Goal: Task Accomplishment & Management: Manage account settings

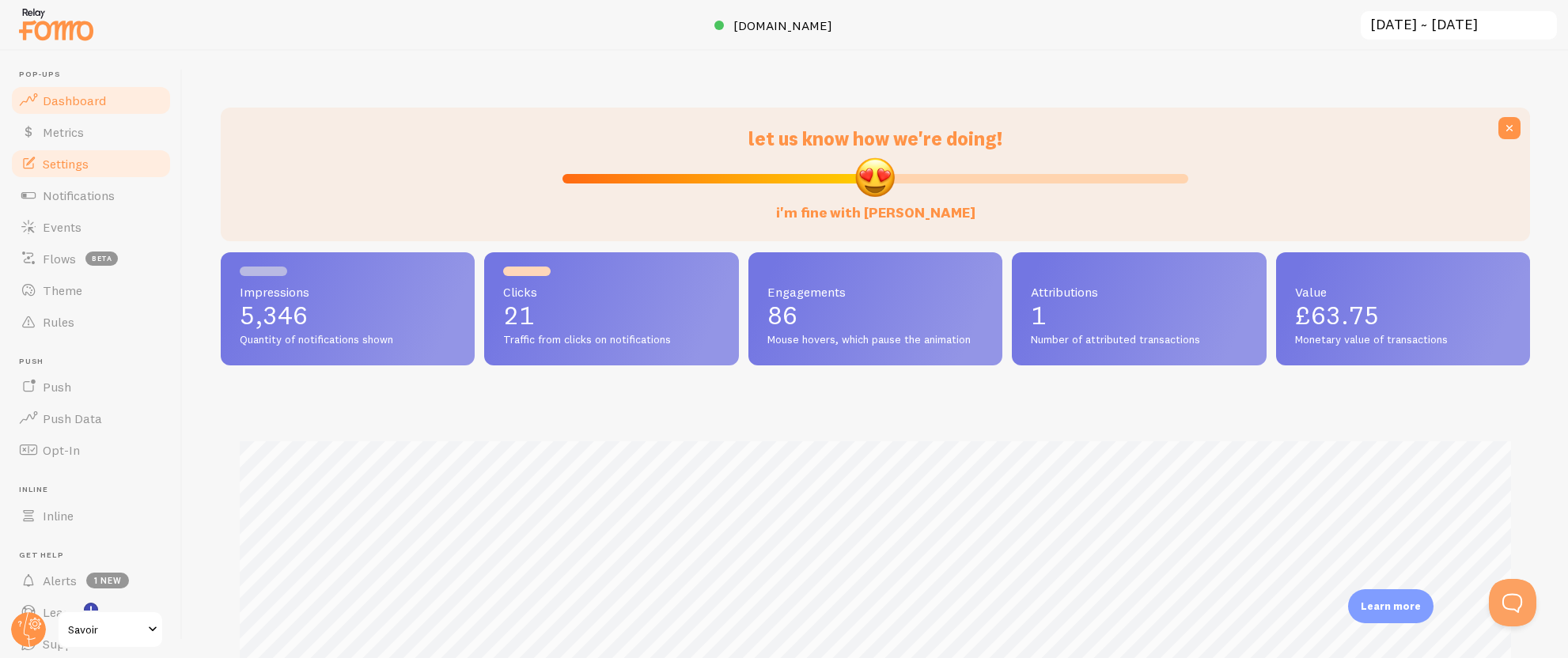
click at [50, 169] on span "Settings" at bounding box center [65, 164] width 46 height 16
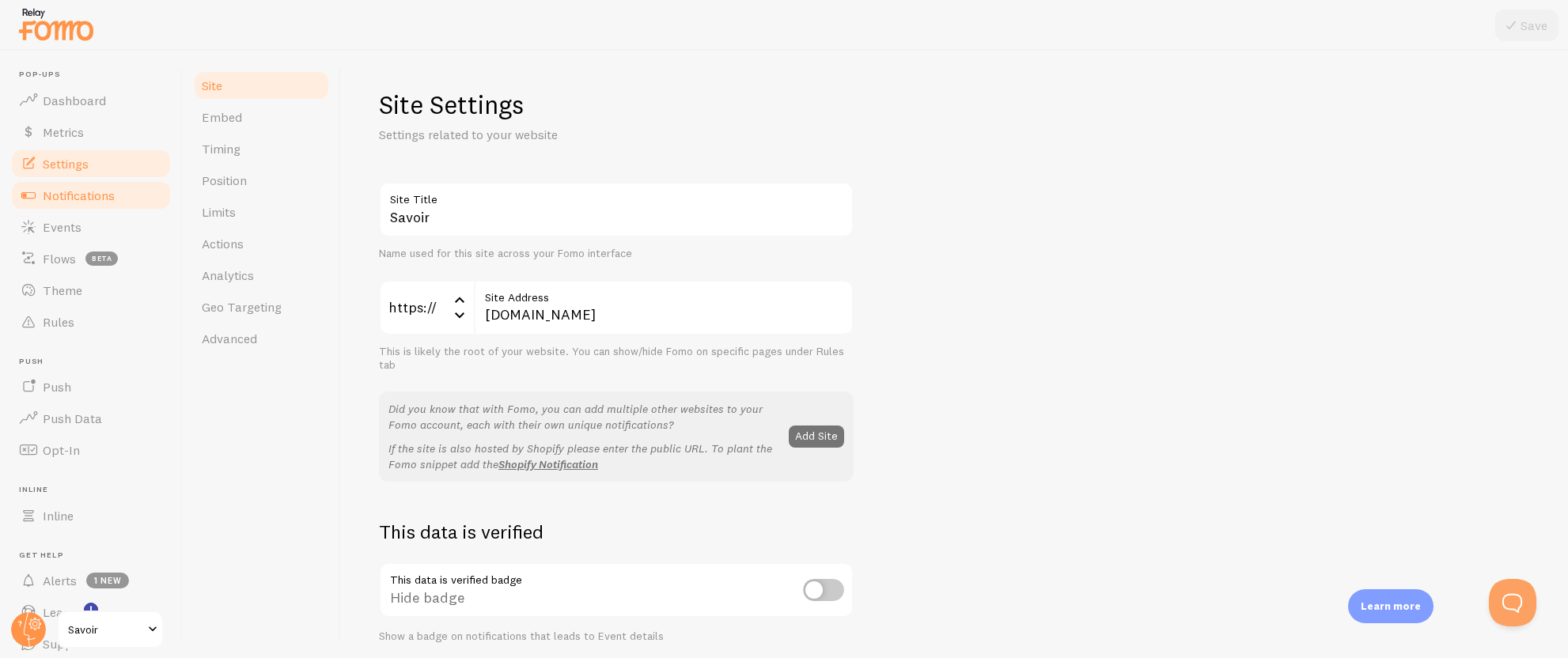
click at [61, 195] on span "Notifications" at bounding box center [78, 195] width 72 height 16
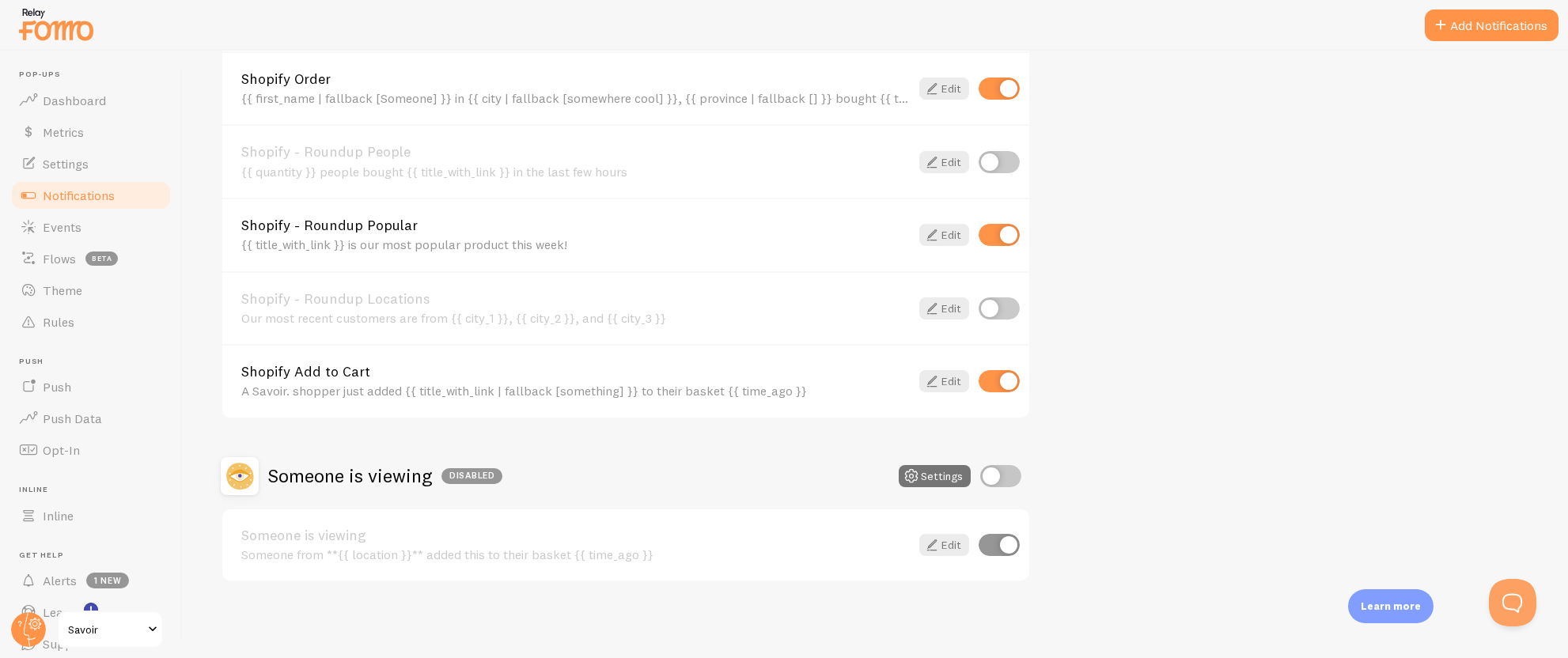
scroll to position [852, 0]
click at [94, 230] on link "Events" at bounding box center [91, 227] width 162 height 32
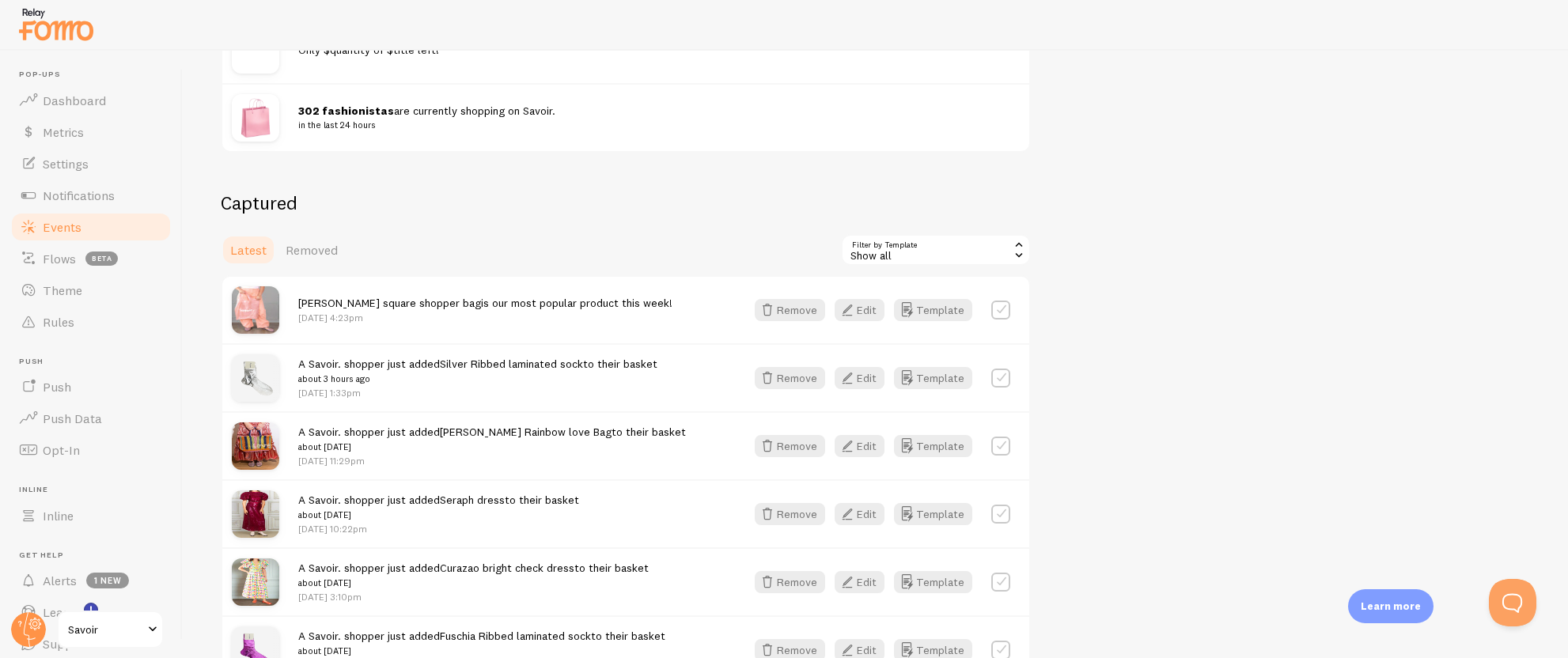
scroll to position [265, 0]
click at [861, 308] on button "Edit" at bounding box center [859, 308] width 50 height 22
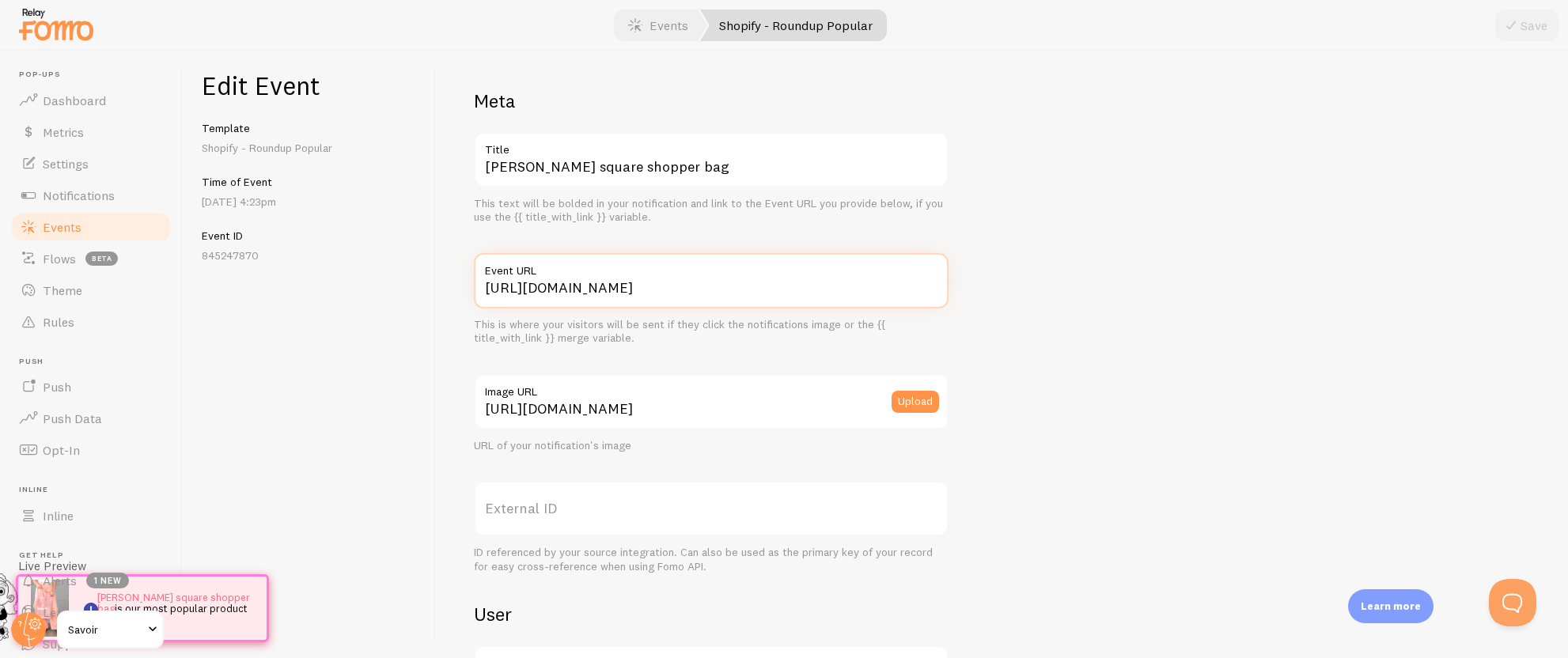
click at [704, 292] on input "https://savoir.shop/products/the-savoir-organza-tote?variant=50558437917015" at bounding box center [710, 281] width 474 height 55
drag, startPoint x: 861, startPoint y: 276, endPoint x: 889, endPoint y: 282, distance: 28.6
click at [861, 276] on label "Event URL" at bounding box center [710, 267] width 474 height 27
click at [861, 276] on input "https://savoir.shop/products/the-savoir-organza-tote?variant=50558437917015" at bounding box center [710, 281] width 474 height 55
click at [901, 282] on input "https://savoir.shop/products/the-savoir-organza-tote?variant=50558437917015" at bounding box center [710, 281] width 474 height 55
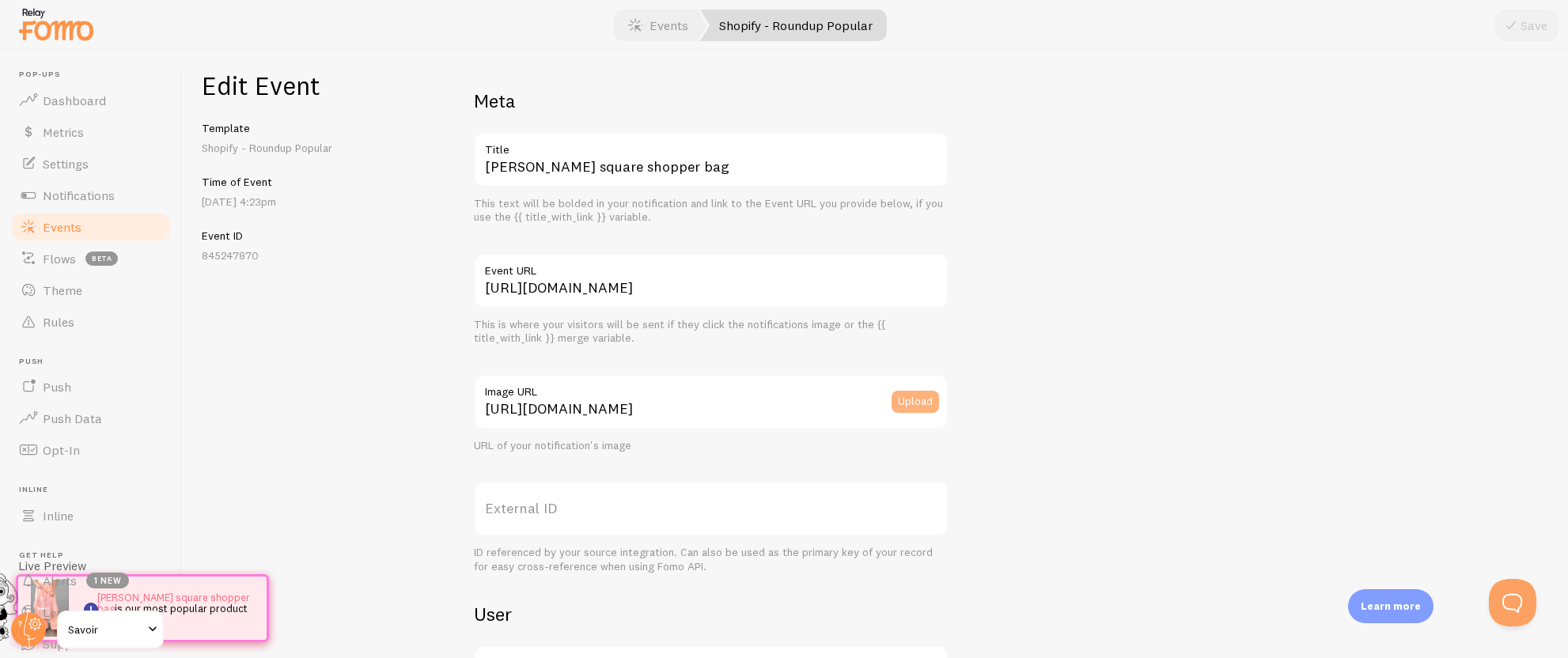
click at [908, 404] on button "Upload" at bounding box center [915, 401] width 48 height 22
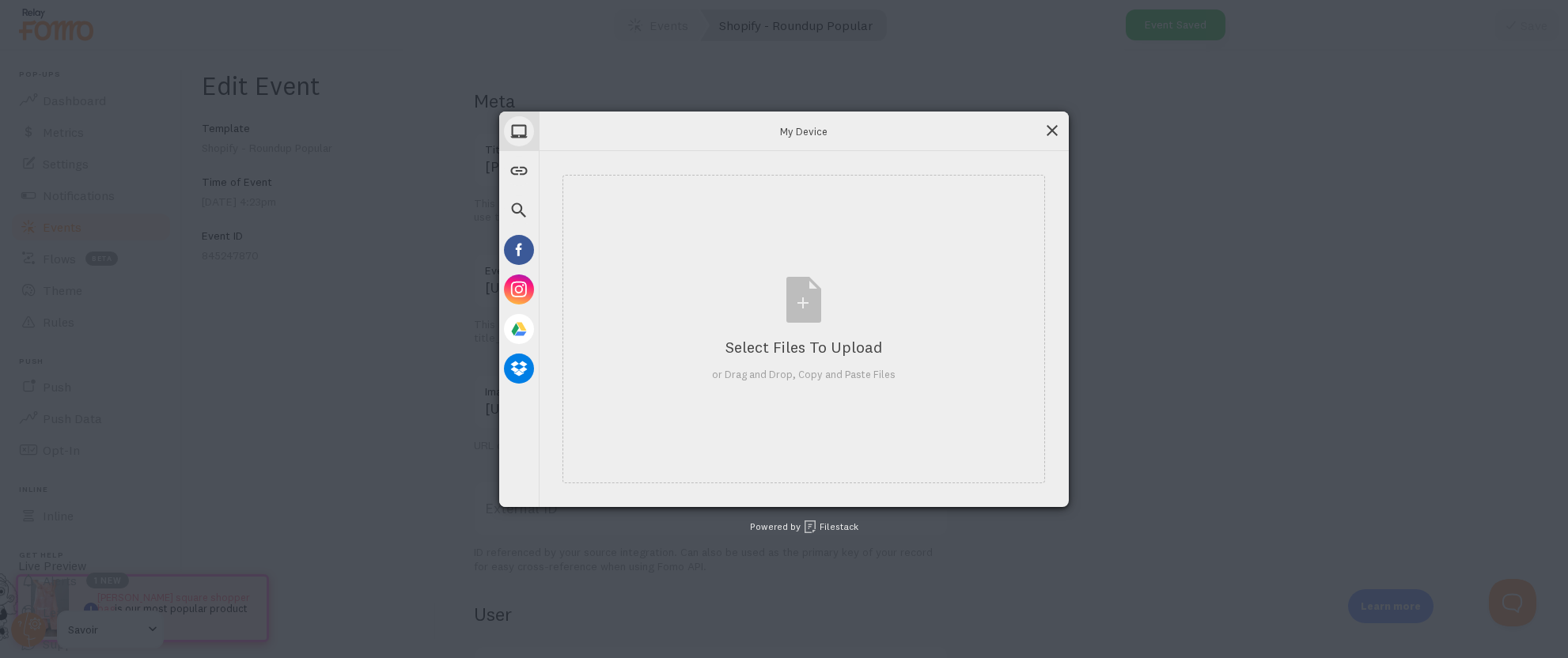
click at [1058, 128] on span at bounding box center [1052, 131] width 18 height 18
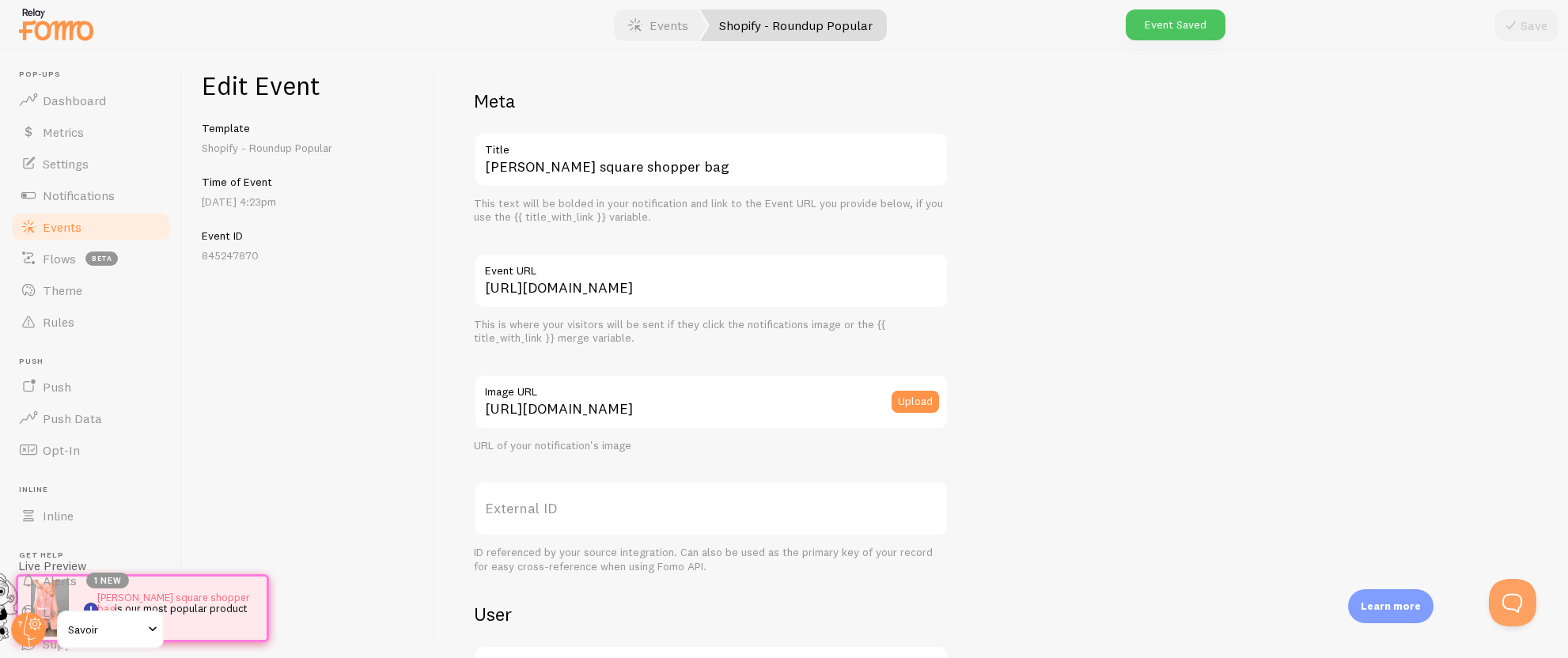
click at [481, 154] on label "Title" at bounding box center [710, 145] width 474 height 27
click at [481, 154] on input "[PERSON_NAME] square shopper bag" at bounding box center [710, 160] width 474 height 55
drag, startPoint x: 683, startPoint y: 168, endPoint x: 462, endPoint y: 164, distance: 221.0
click at [462, 164] on div "Meta Gracie square shopper bag Title This text will be bolded in your notificat…" at bounding box center [1001, 354] width 1132 height 607
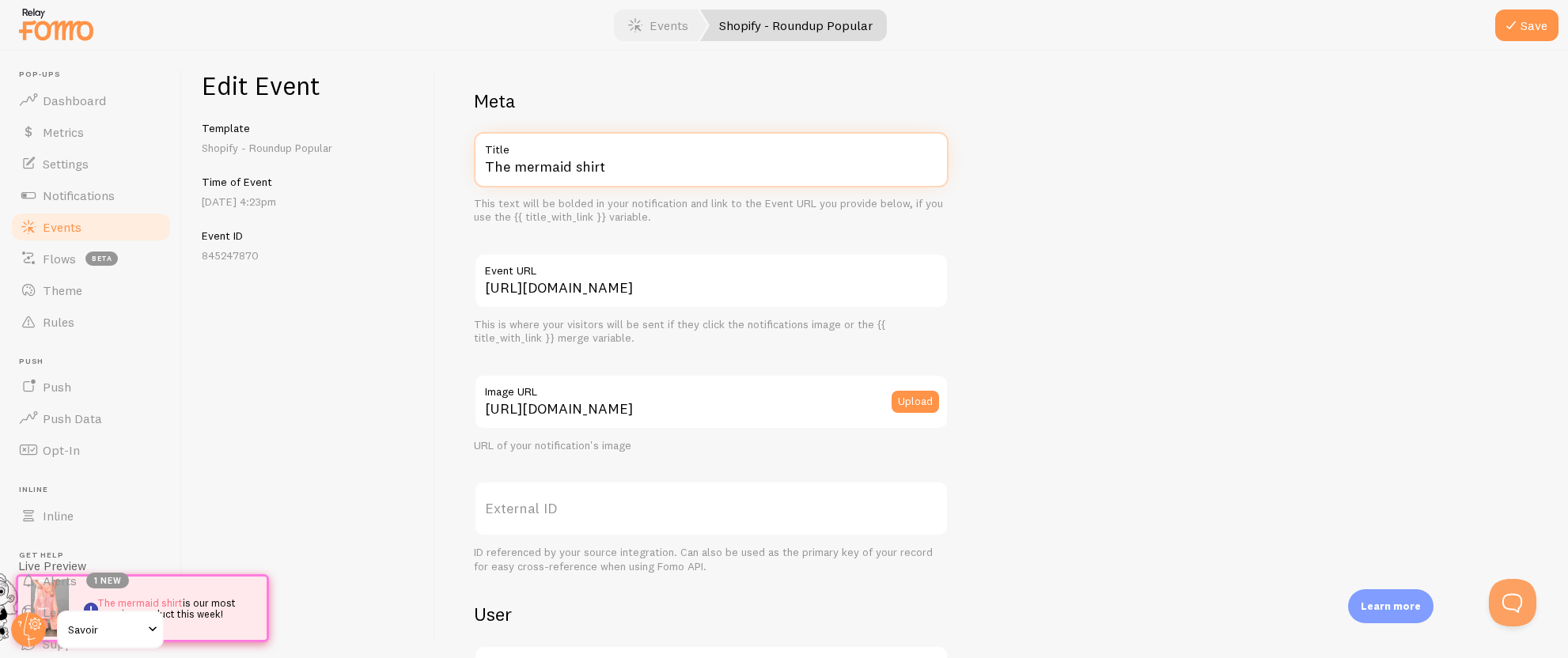
type input "The mermaid shirt"
click at [618, 276] on label "Event URL" at bounding box center [710, 267] width 474 height 27
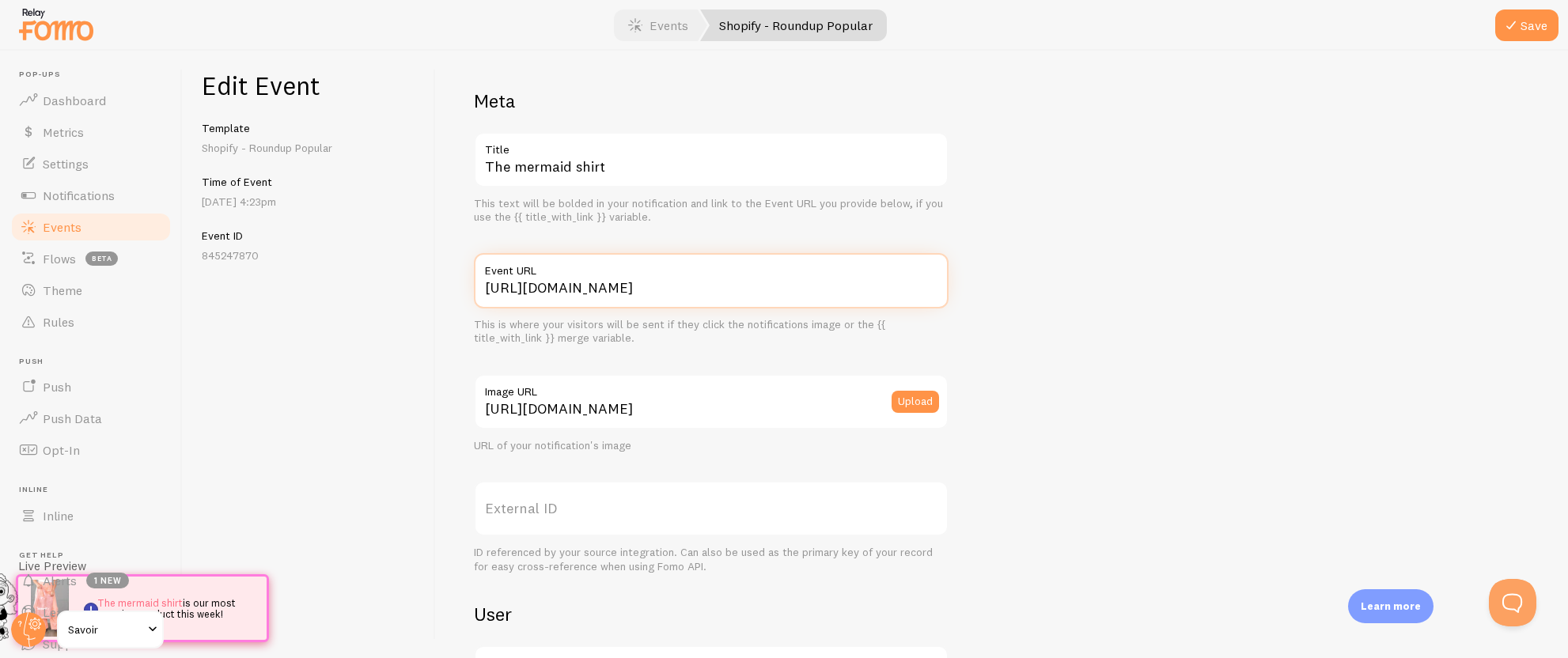
click at [618, 276] on input "https://savoir.shop/products/the-savoir-organza-tote?variant=50558437917015" at bounding box center [710, 281] width 474 height 55
drag, startPoint x: 938, startPoint y: 284, endPoint x: 554, endPoint y: 287, distance: 384.0
click at [540, 286] on input "https://savoir.shop/products/the-savoir-organza-tote?variant=50558437917015" at bounding box center [710, 277] width 474 height 55
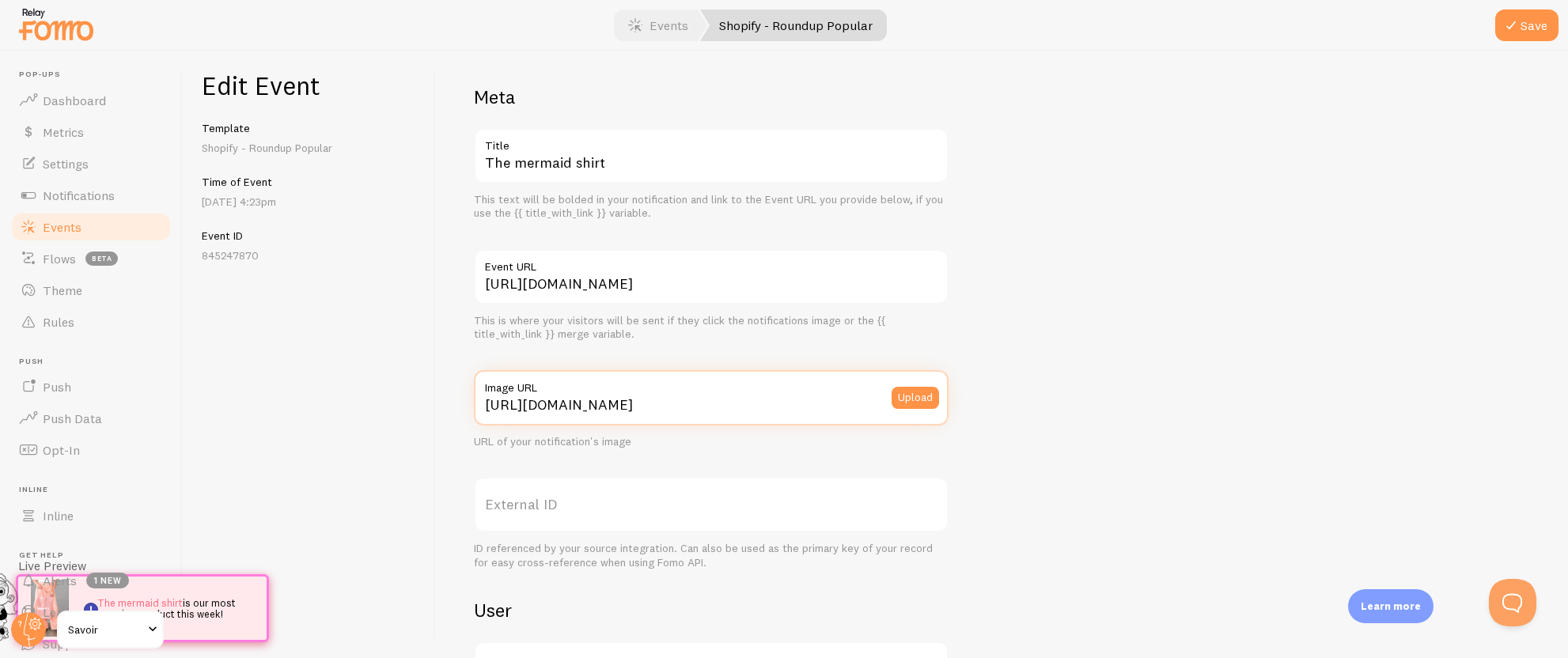
scroll to position [0, 0]
click at [588, 403] on input "https://cdn.shopify.com/s/files/1/0822/4722/1591/files/04_28_savoir_catalog-133…" at bounding box center [710, 398] width 474 height 55
click at [920, 398] on button "Upload" at bounding box center [915, 397] width 48 height 22
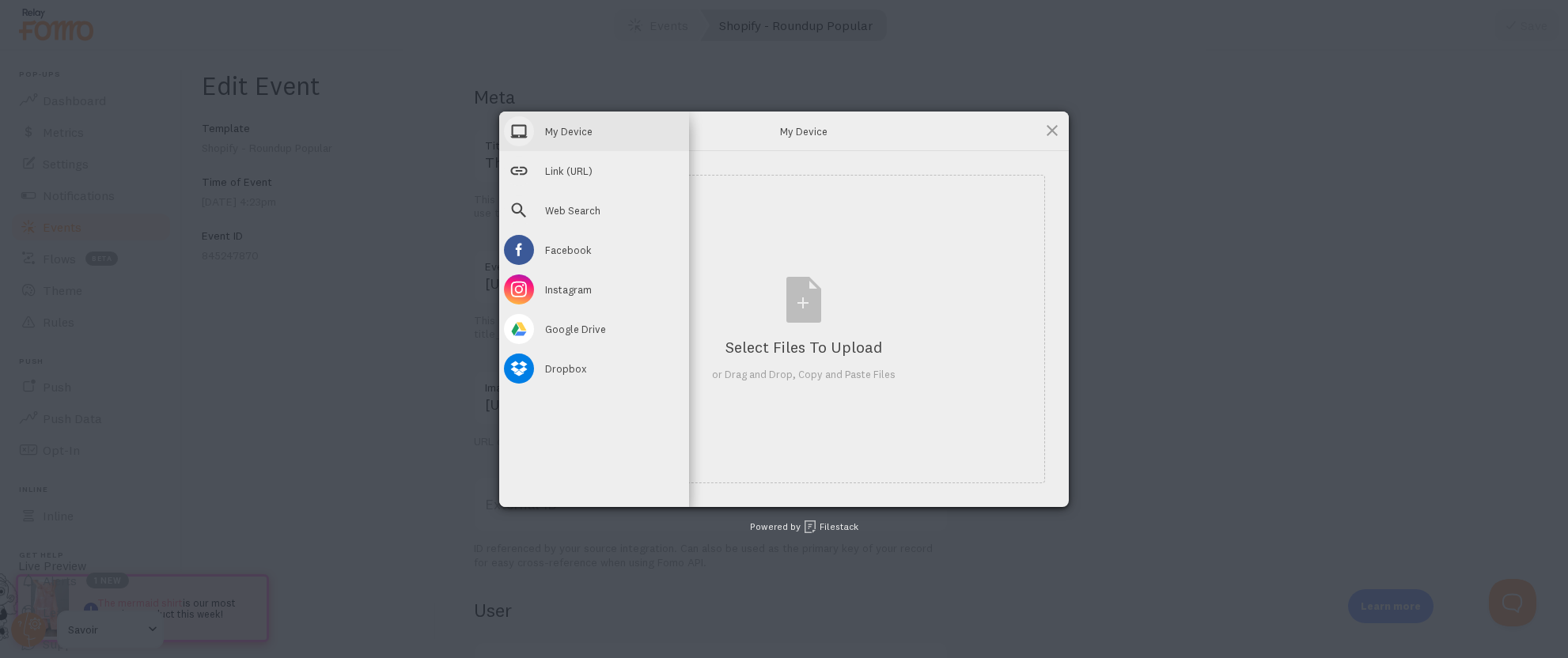
click at [515, 130] on span at bounding box center [519, 131] width 30 height 30
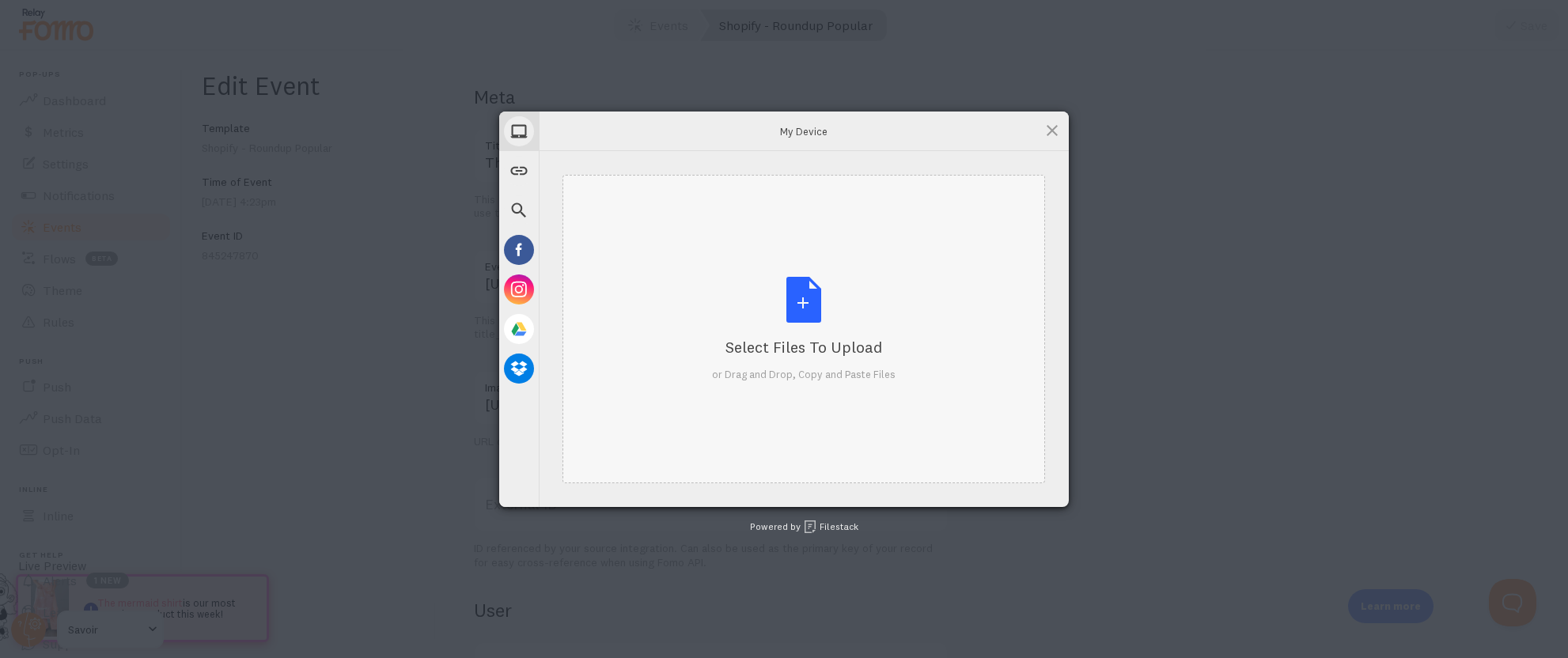
click at [804, 311] on div "Select Files to Upload or Drag and Drop, Copy and Paste Files" at bounding box center [803, 329] width 183 height 105
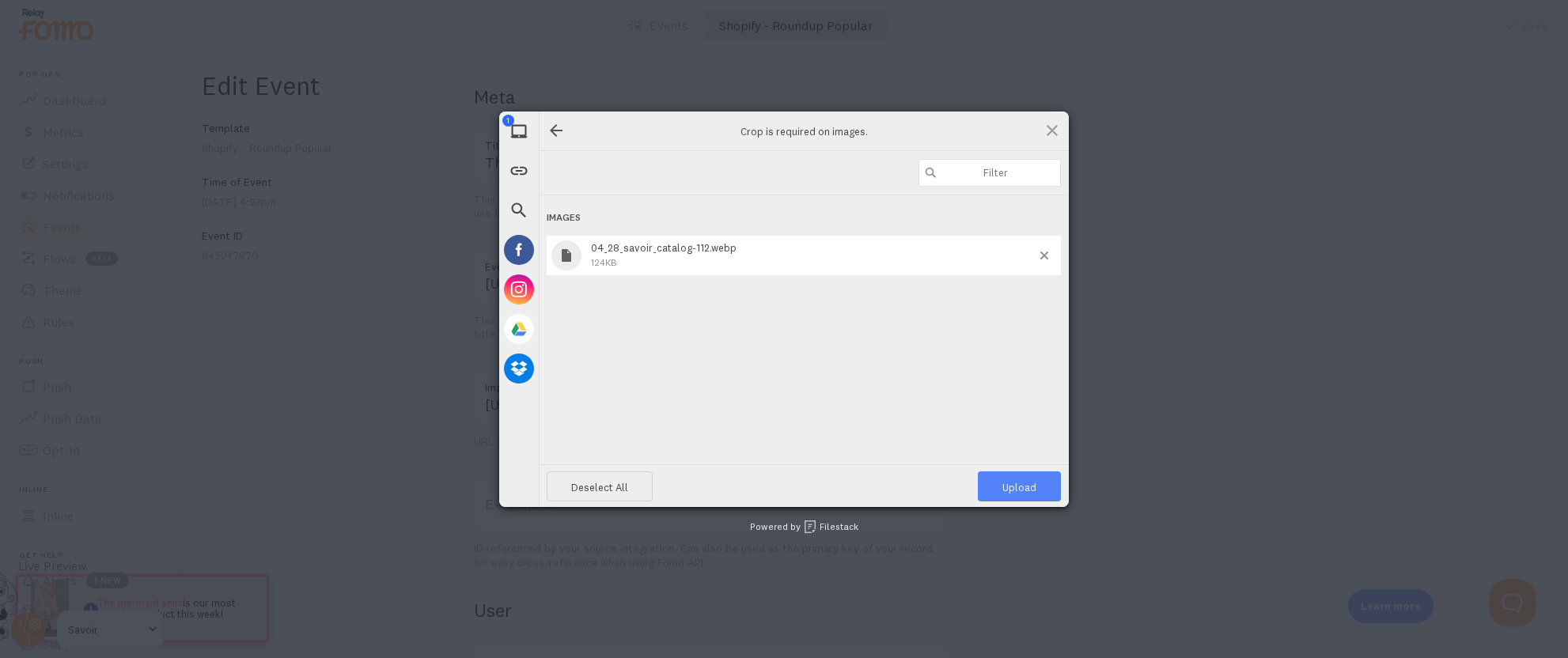
click at [1035, 489] on span "Upload 1" at bounding box center [1019, 487] width 83 height 30
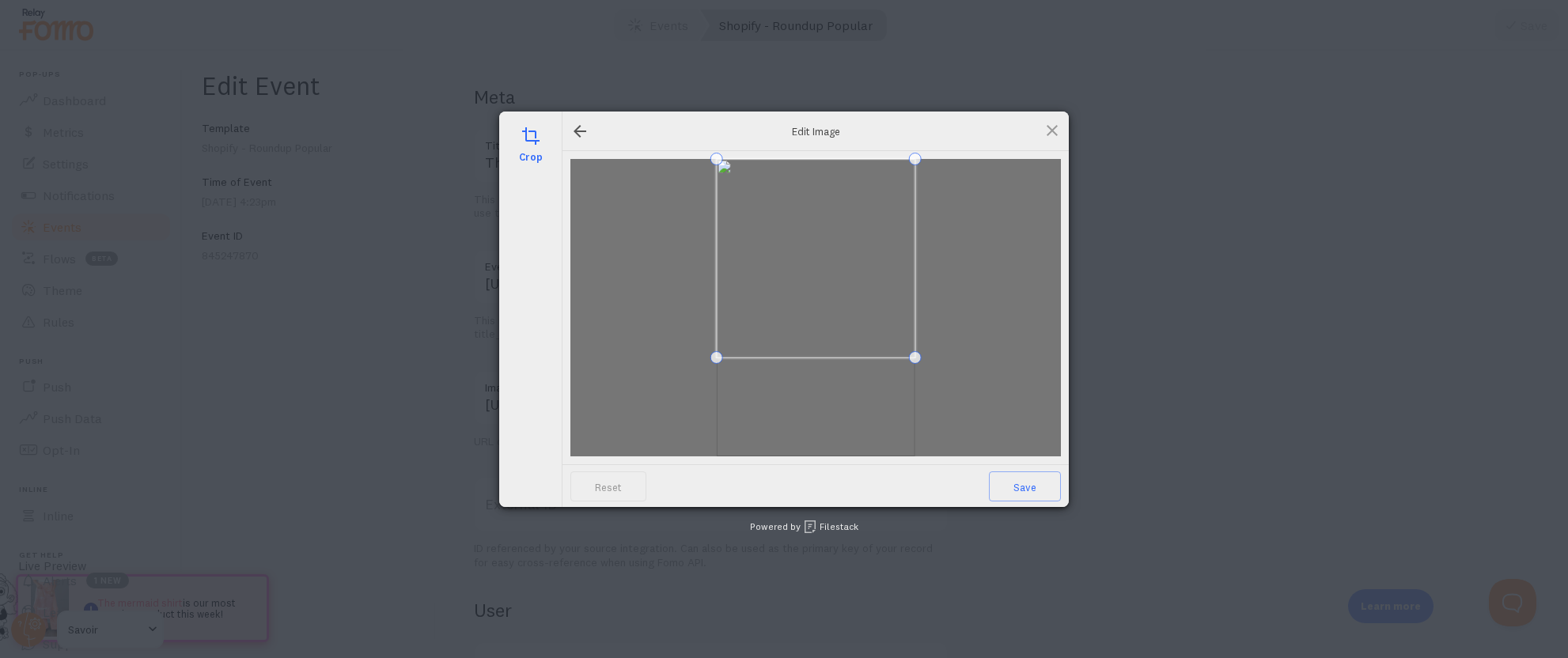
click at [831, 259] on span at bounding box center [815, 258] width 198 height 198
click at [1025, 486] on span "Save" at bounding box center [1024, 487] width 72 height 30
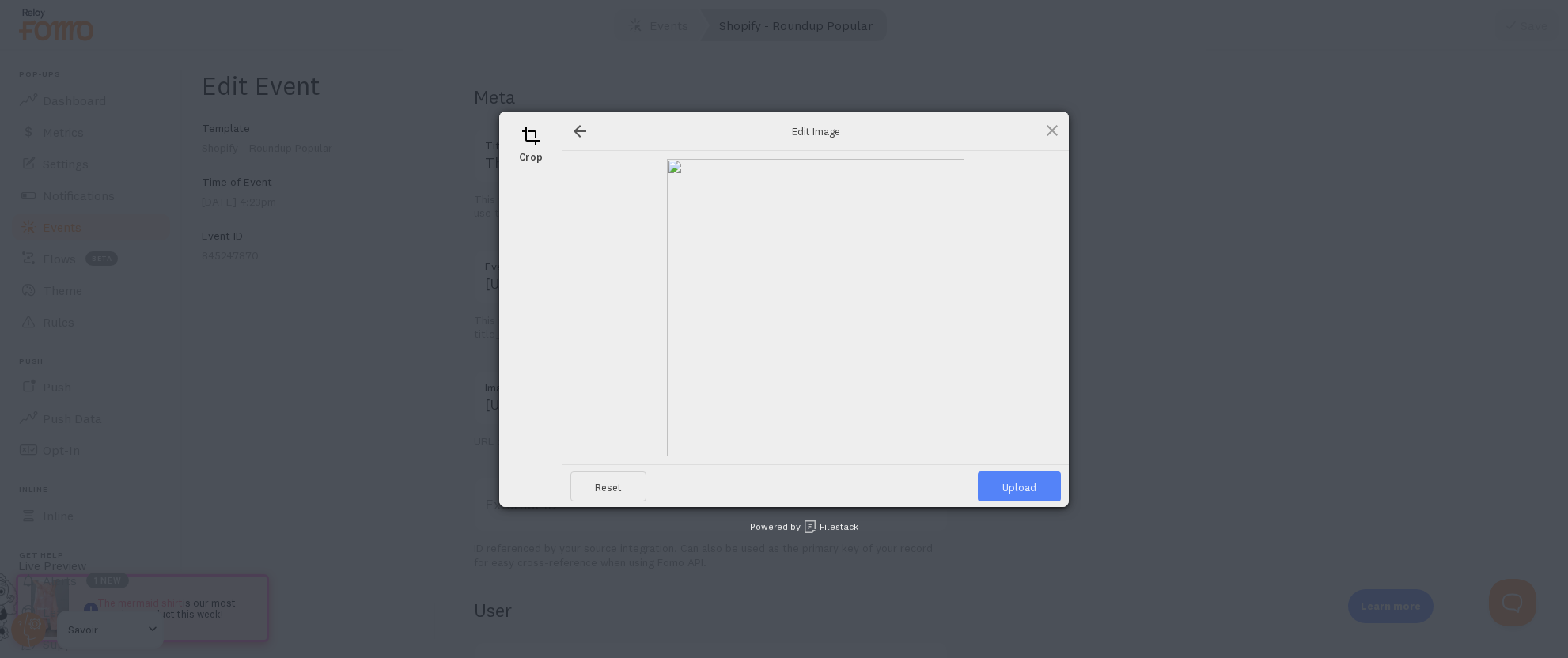
click at [1018, 490] on span "Upload" at bounding box center [1019, 487] width 83 height 30
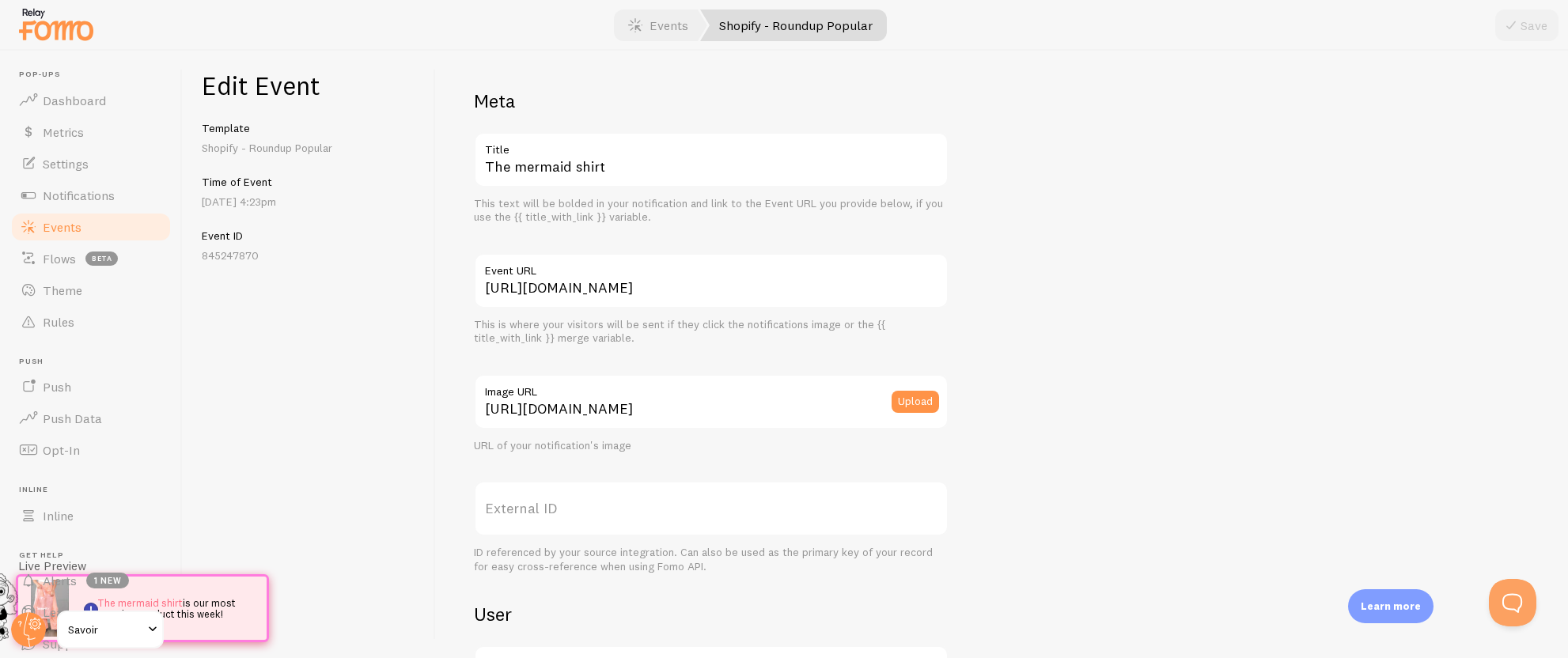
click at [557, 274] on label "Event URL" at bounding box center [710, 267] width 474 height 27
click at [557, 274] on input "https://savoir.shop/products/the-savoir-organza-tote?variant=50558437917015" at bounding box center [710, 281] width 474 height 55
drag, startPoint x: 948, startPoint y: 285, endPoint x: 446, endPoint y: 280, distance: 502.0
click at [447, 280] on div "Meta The mermaid shirt Title This text will be bolded in your notification and …" at bounding box center [1001, 354] width 1132 height 607
type input "17015"
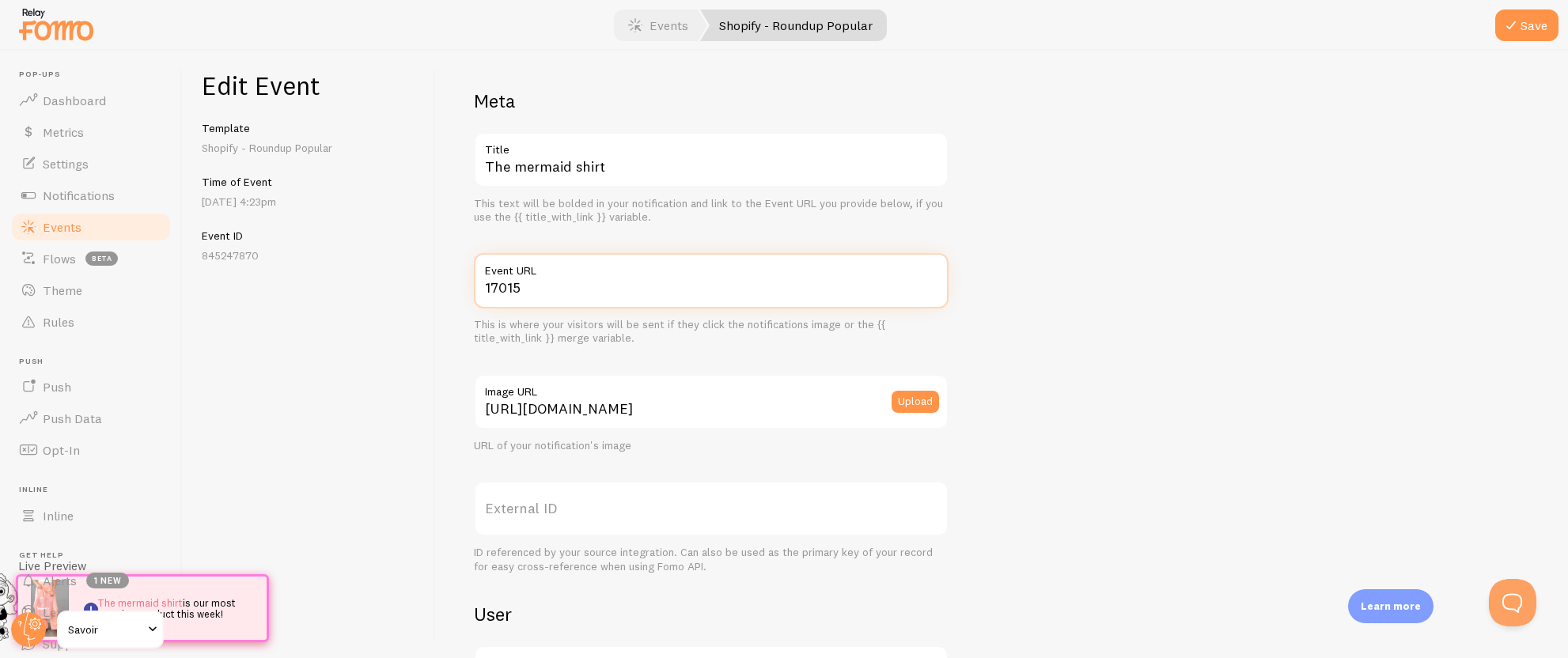
drag, startPoint x: 601, startPoint y: 285, endPoint x: 370, endPoint y: 268, distance: 231.6
click at [370, 268] on div "Edit Event Template Shopify - Roundup Popular Time of Event Sep 22nd @ 4:23pm E…" at bounding box center [875, 354] width 1385 height 607
paste input "https://savoir.shop/products/don-julio-youre-beautiful-shirt?_pos=3&_sid=ea0db7…"
type input "https://savoir.shop/products/don-julio-youre-beautiful-shirt?_pos=3&_sid=ea0db7…"
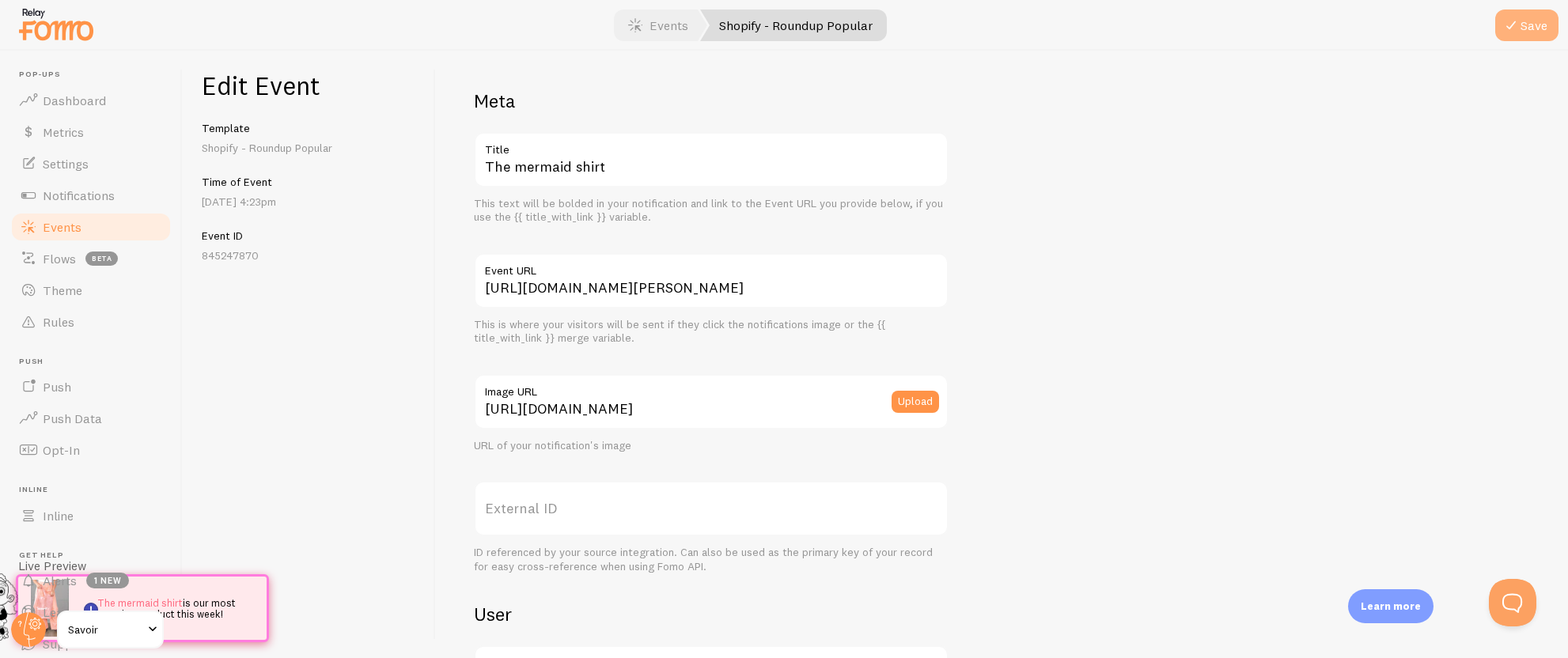
scroll to position [0, 0]
click at [1520, 22] on button "Save" at bounding box center [1526, 26] width 63 height 32
click at [50, 232] on span "Events" at bounding box center [61, 227] width 39 height 16
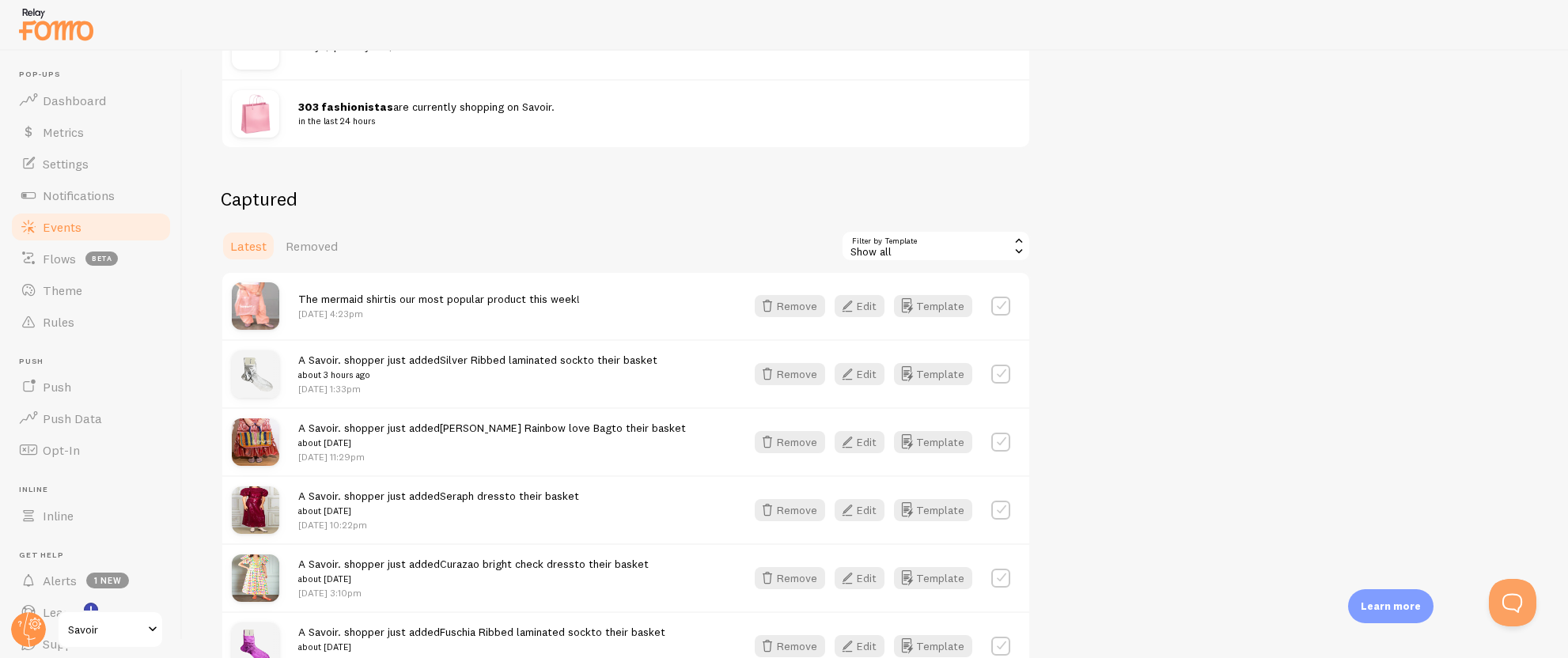
scroll to position [269, 0]
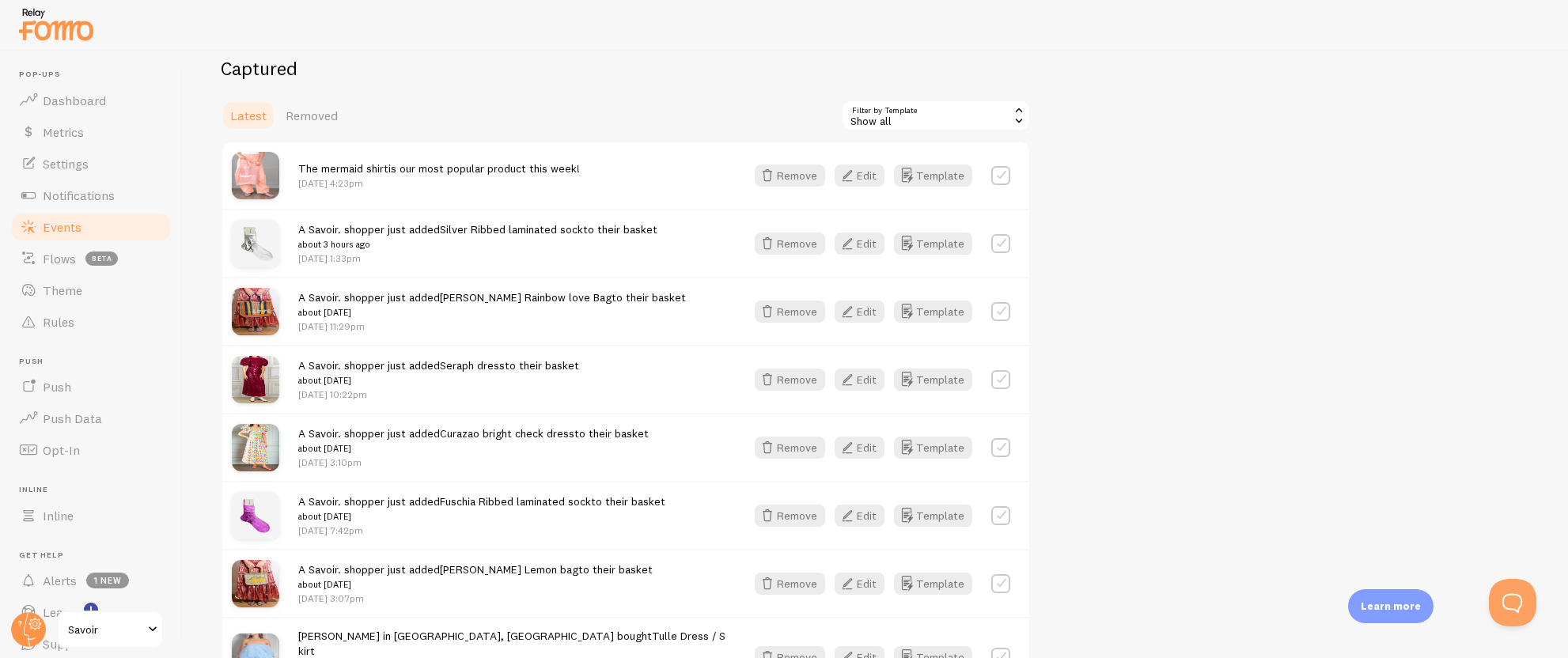
scroll to position [398, 0]
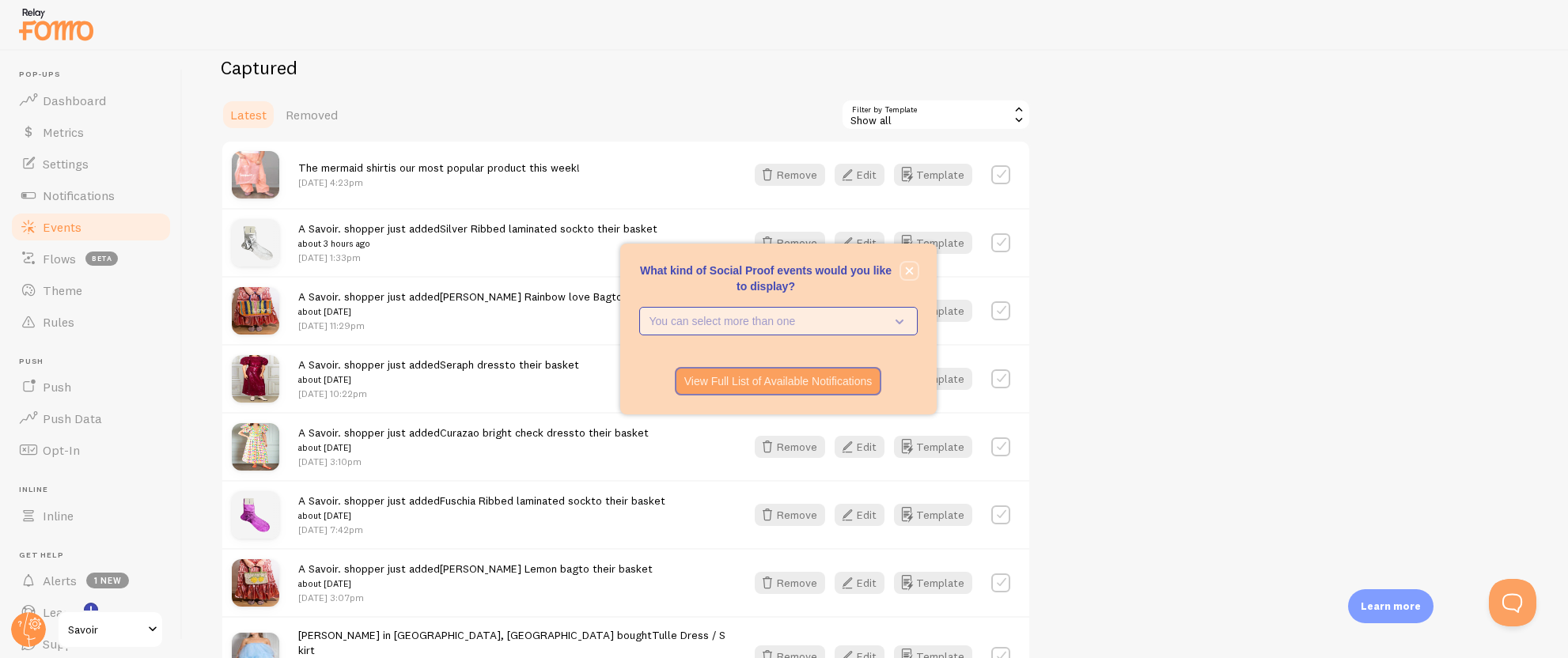
drag, startPoint x: 908, startPoint y: 269, endPoint x: 854, endPoint y: 320, distance: 74.3
click at [855, 320] on div "What kind of Social Proof events would you like to display? You can select more…" at bounding box center [778, 329] width 316 height 170
click at [854, 320] on p "You can select more than one" at bounding box center [768, 321] width 236 height 16
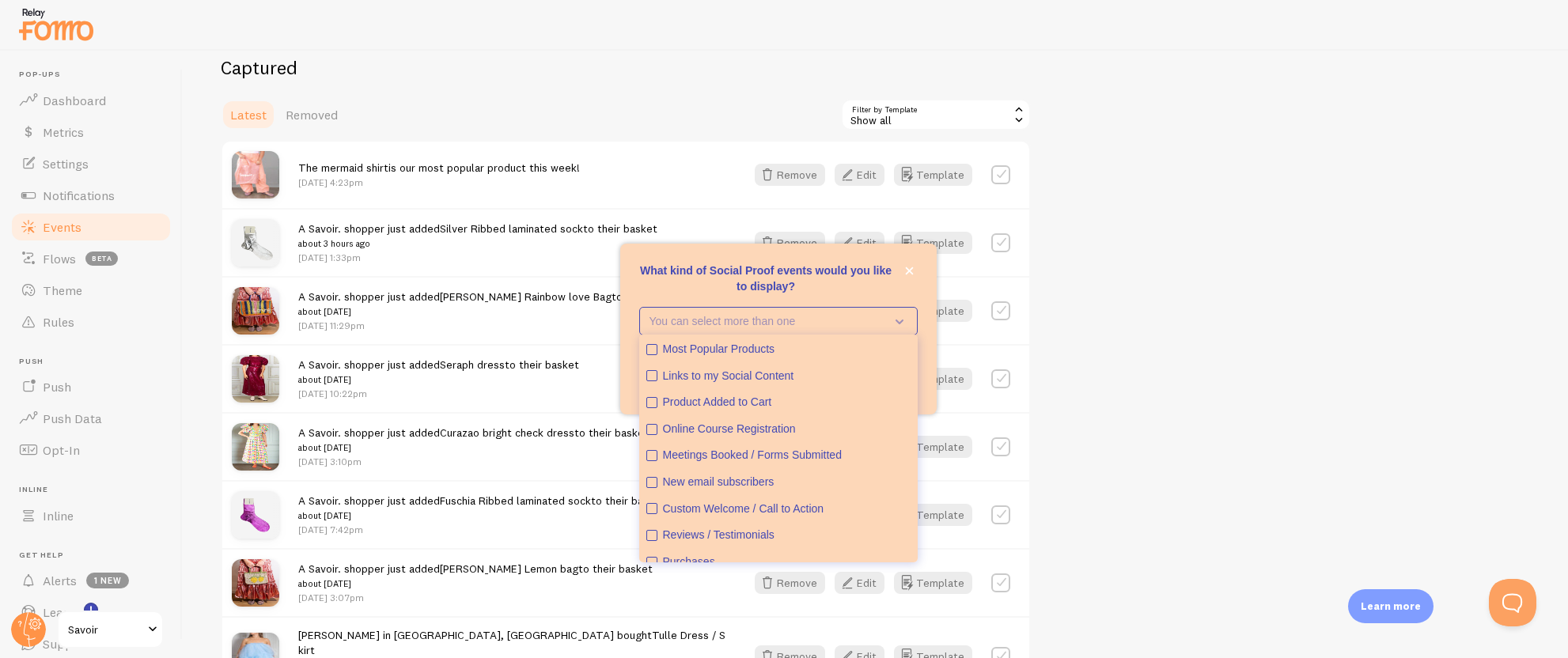
click at [899, 314] on icon "What kind of Social Proof events would you like to display?" at bounding box center [896, 321] width 22 height 18
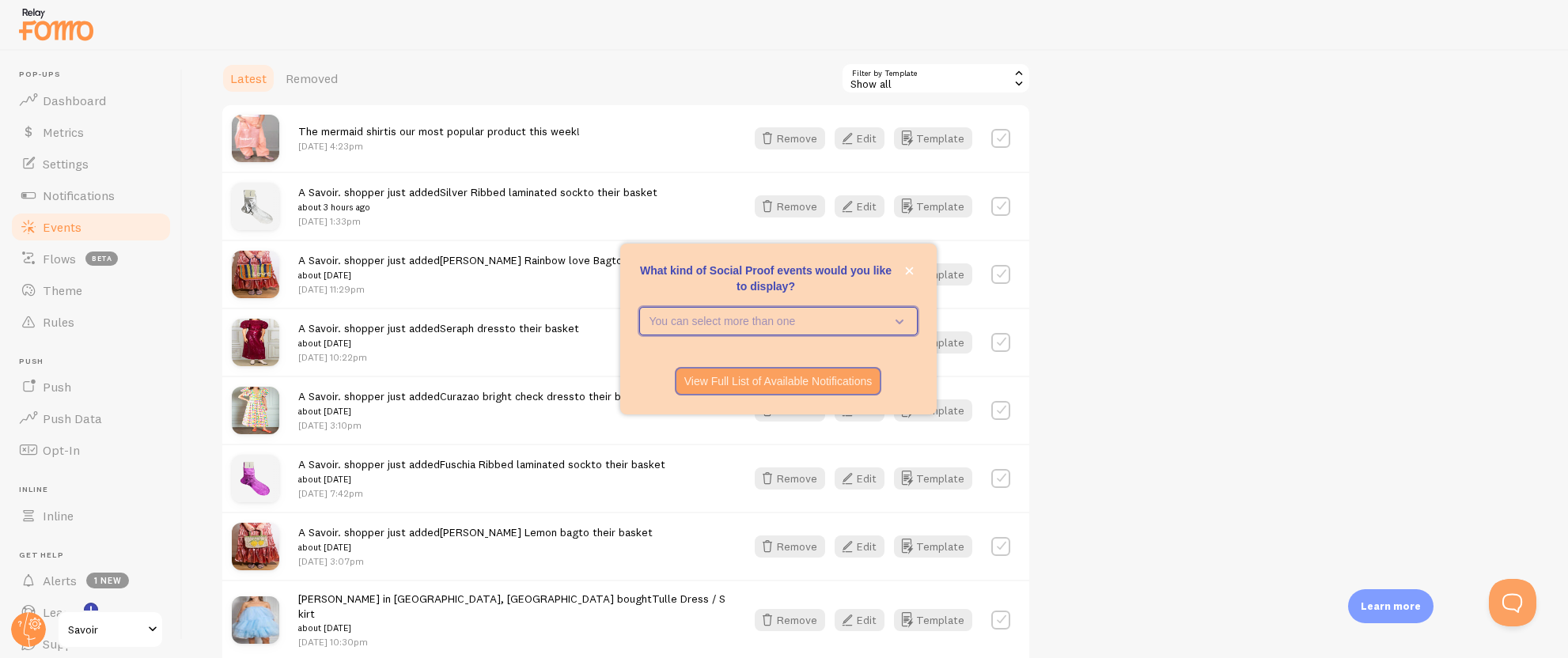
scroll to position [440, 0]
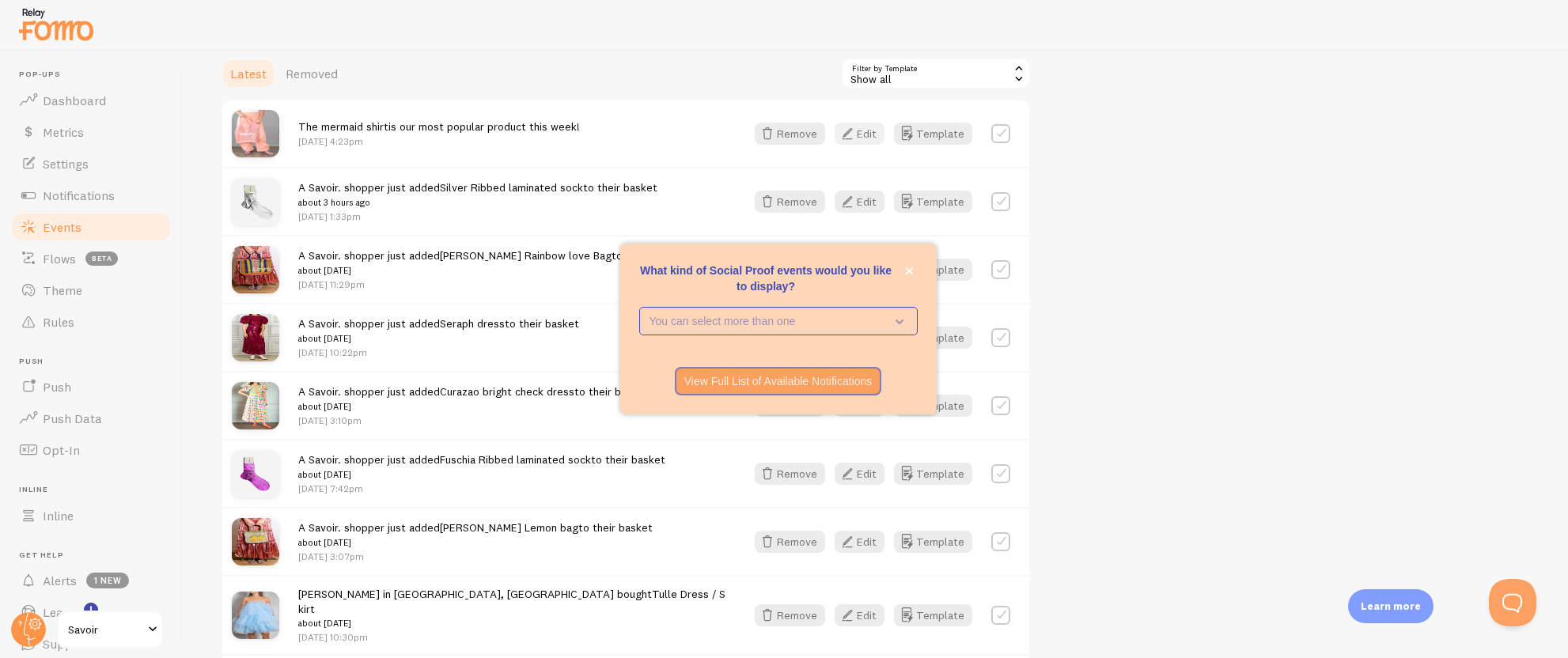
click at [875, 141] on button "Edit" at bounding box center [859, 134] width 50 height 22
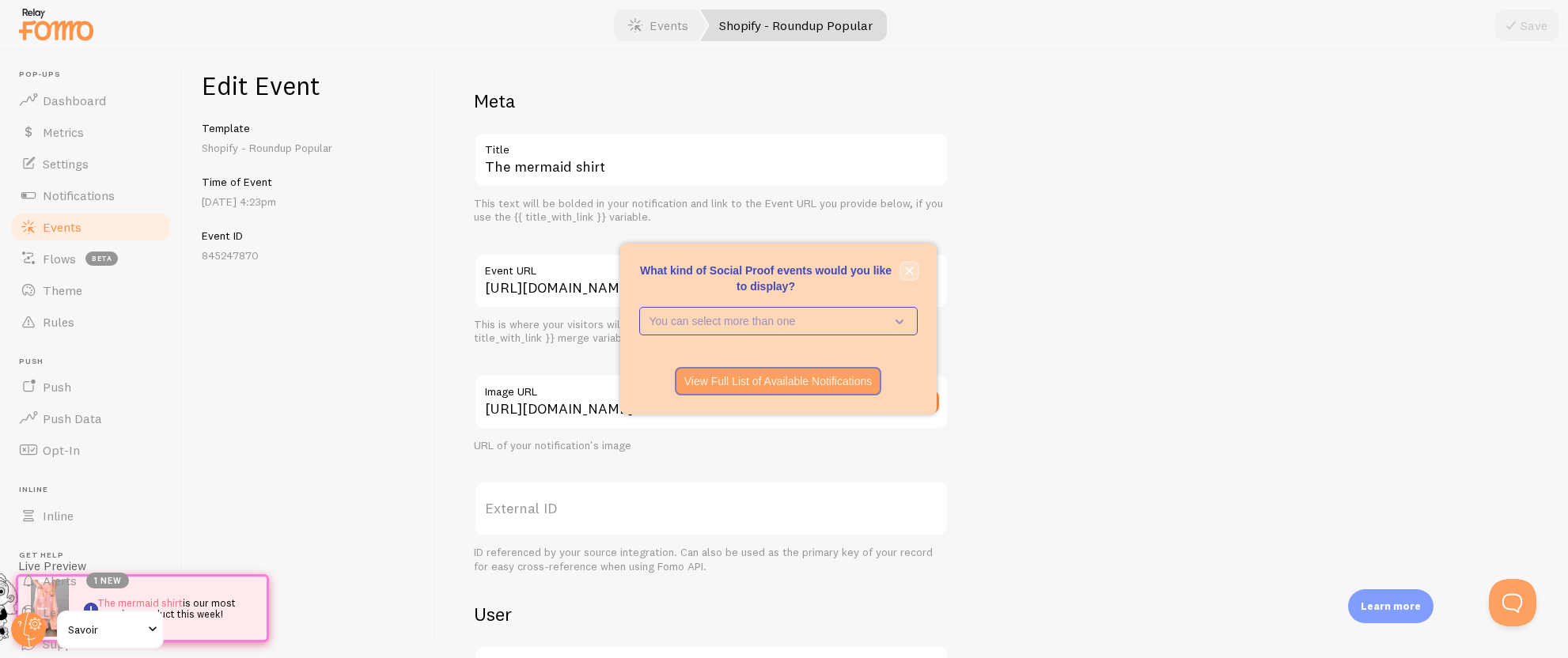
click at [915, 264] on button "close," at bounding box center [908, 271] width 17 height 17
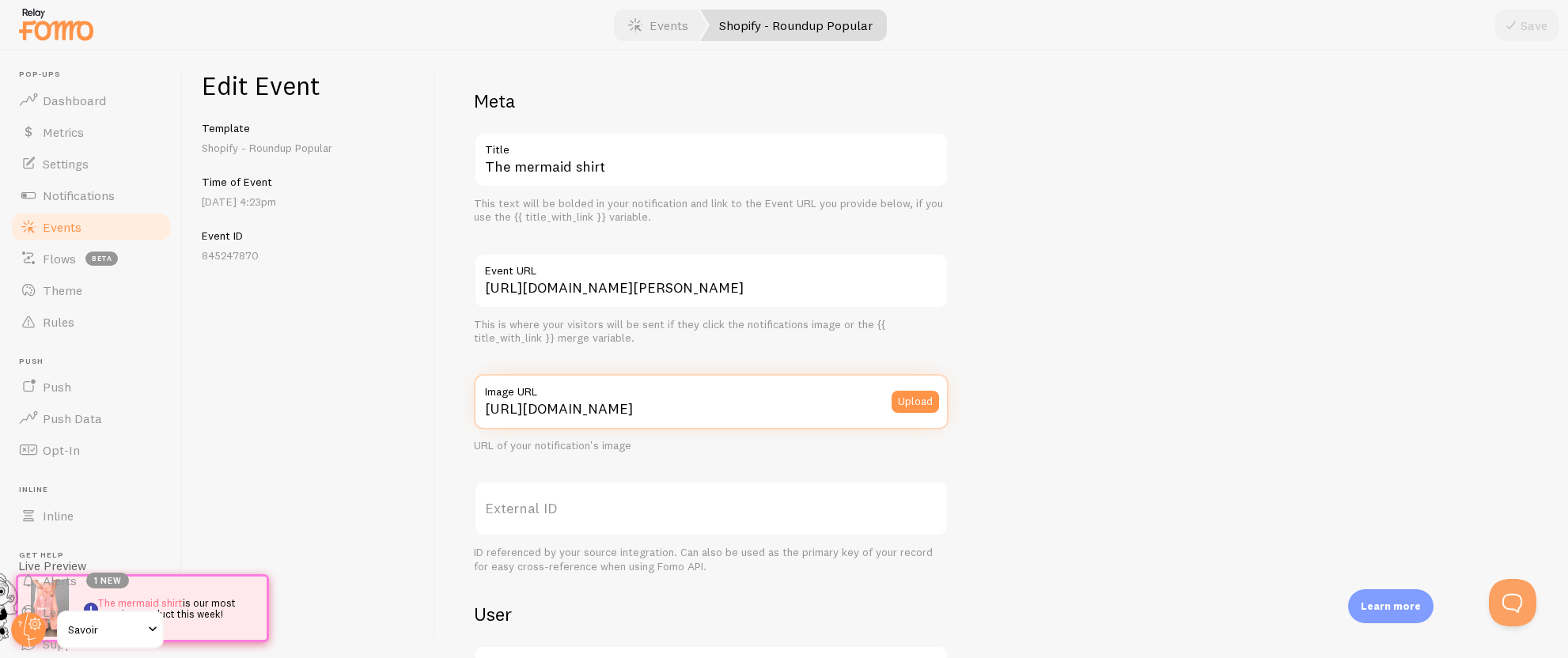
click at [780, 402] on input "https://cdn.shopify.com/s/files/1/0822/4722/1591/files/04_28_savoir_catalog-133…" at bounding box center [710, 402] width 474 height 55
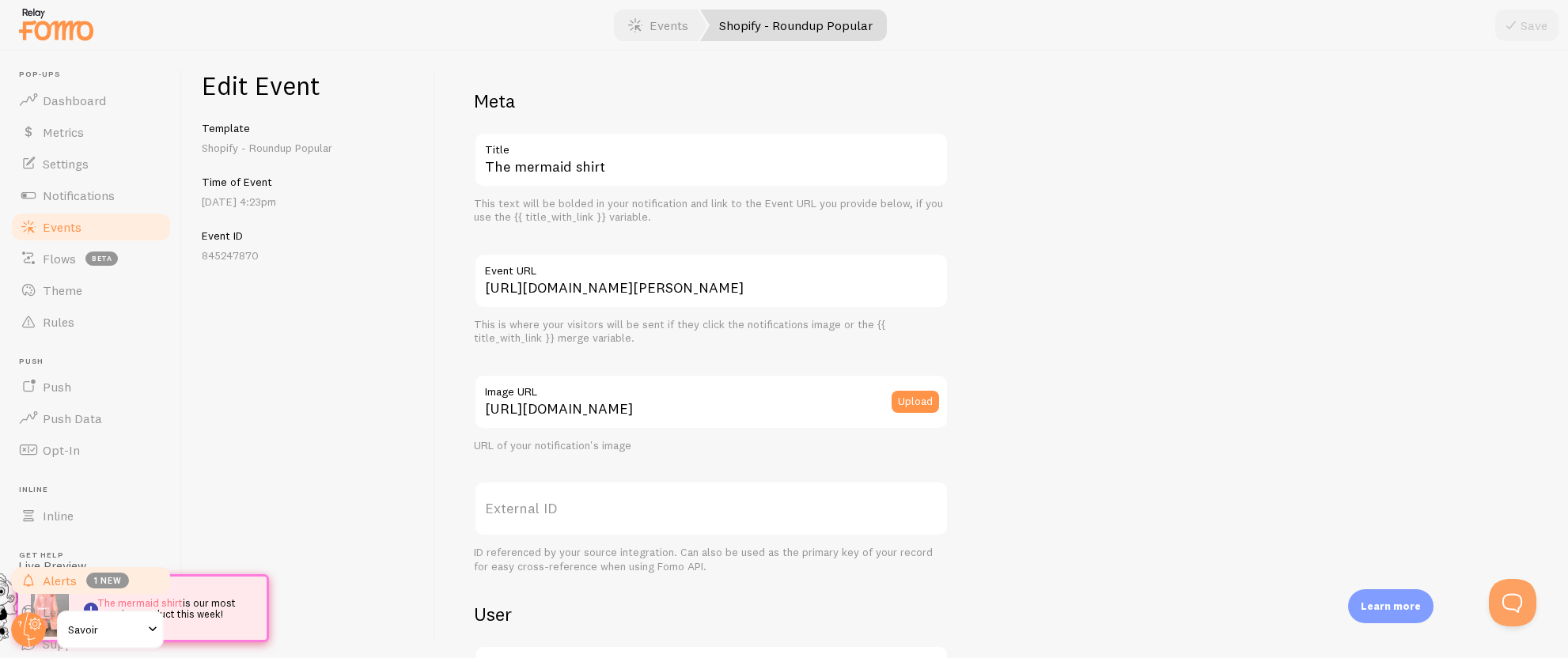
click at [98, 583] on span "1 new" at bounding box center [107, 581] width 43 height 16
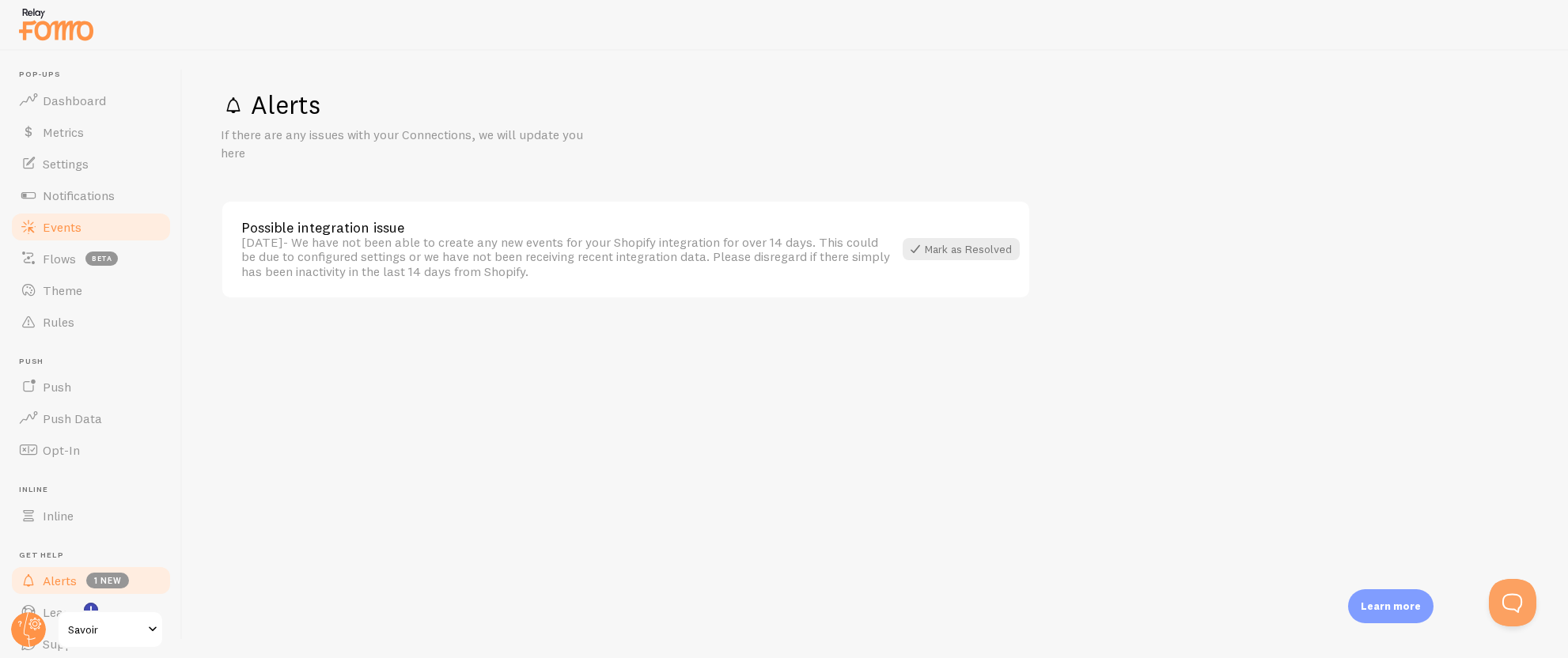
click at [92, 229] on link "Events" at bounding box center [91, 227] width 162 height 32
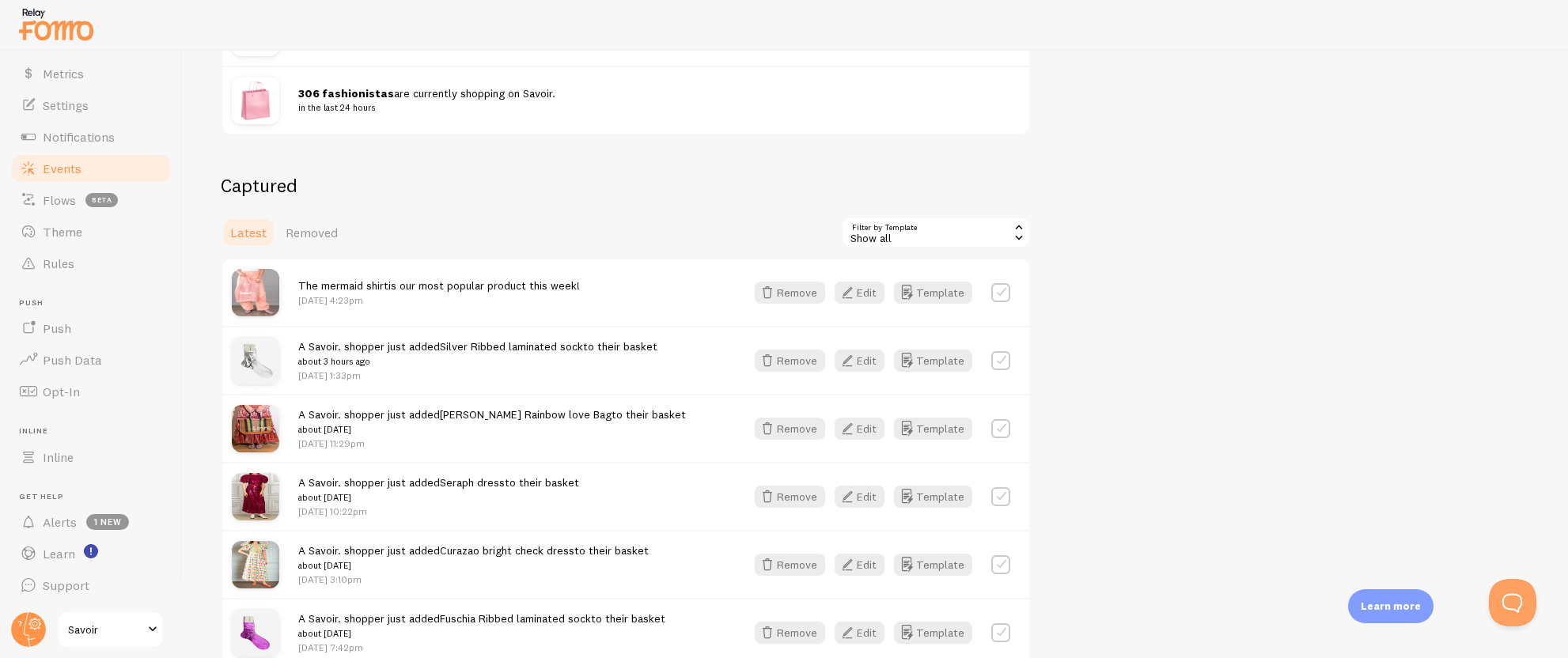
scroll to position [285, 0]
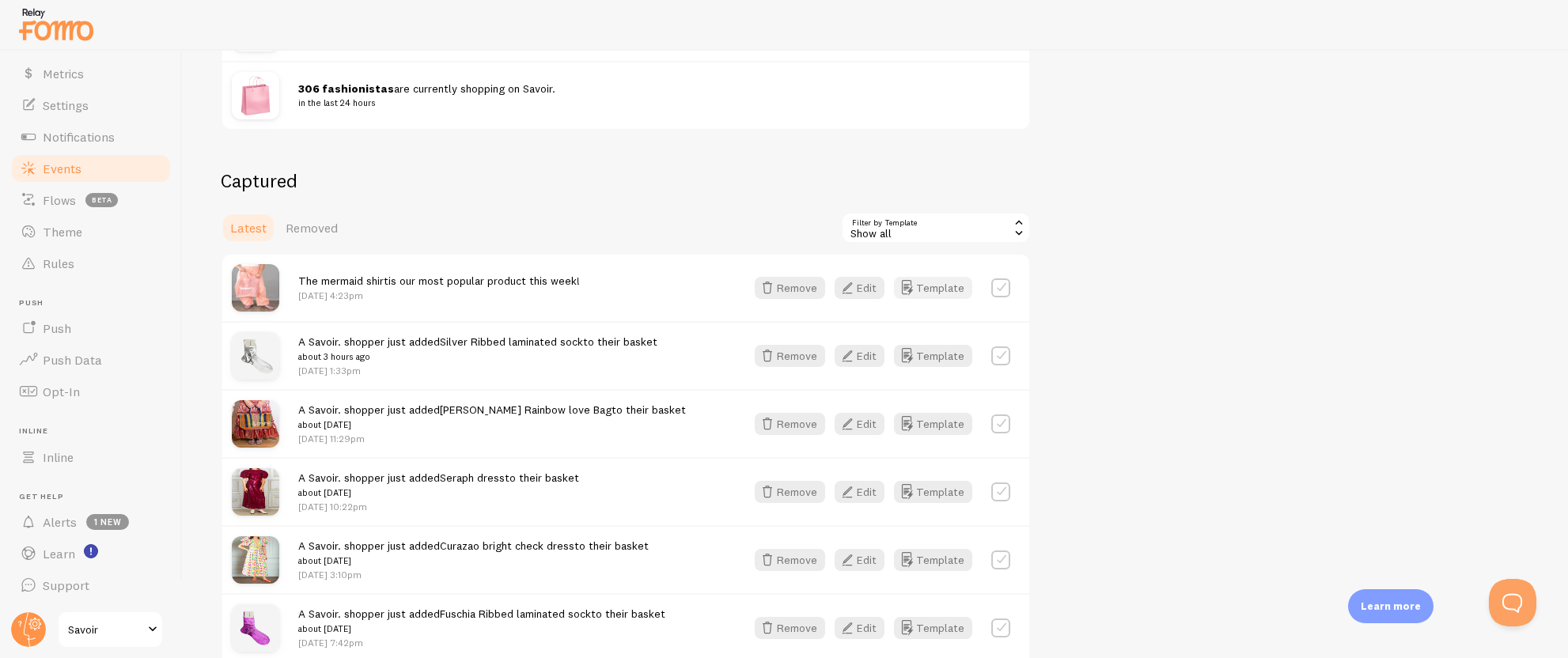
click at [953, 289] on button "Template" at bounding box center [932, 287] width 78 height 22
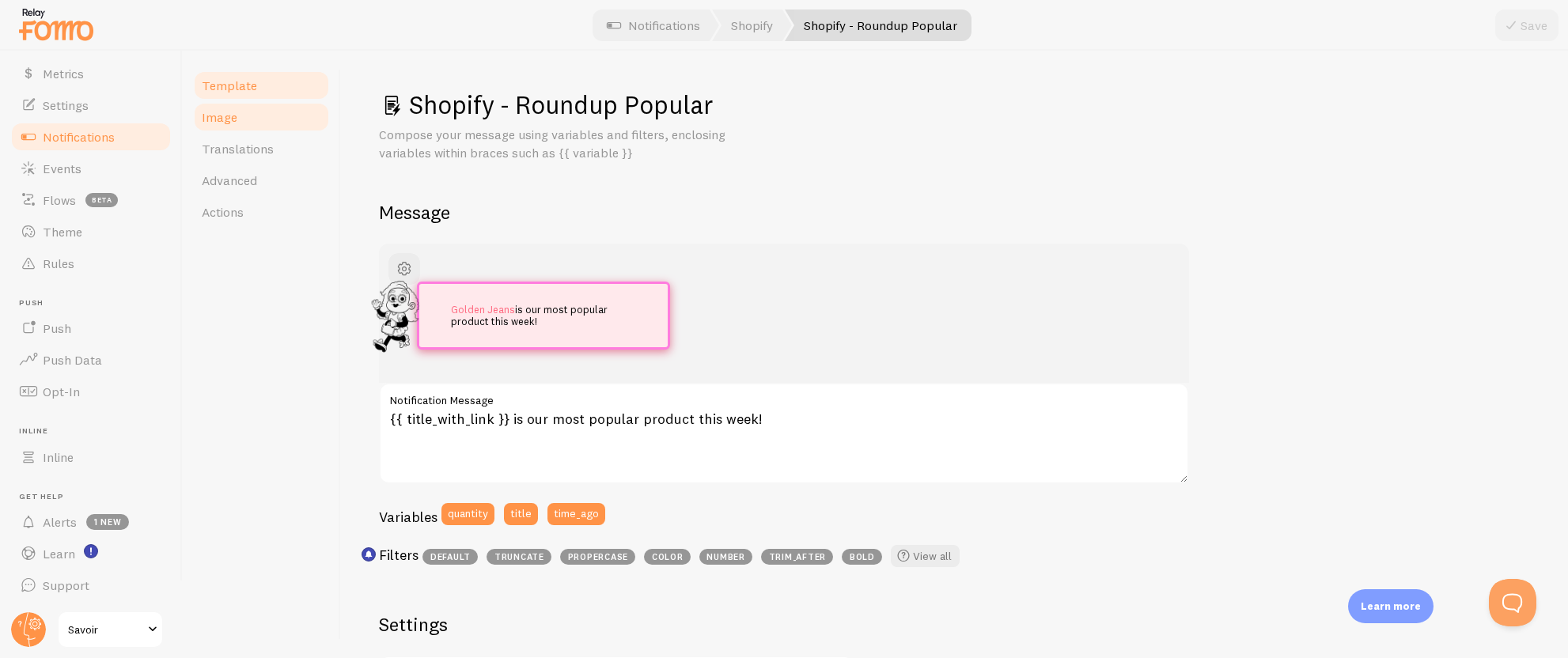
click at [215, 120] on span "Image" at bounding box center [220, 117] width 36 height 16
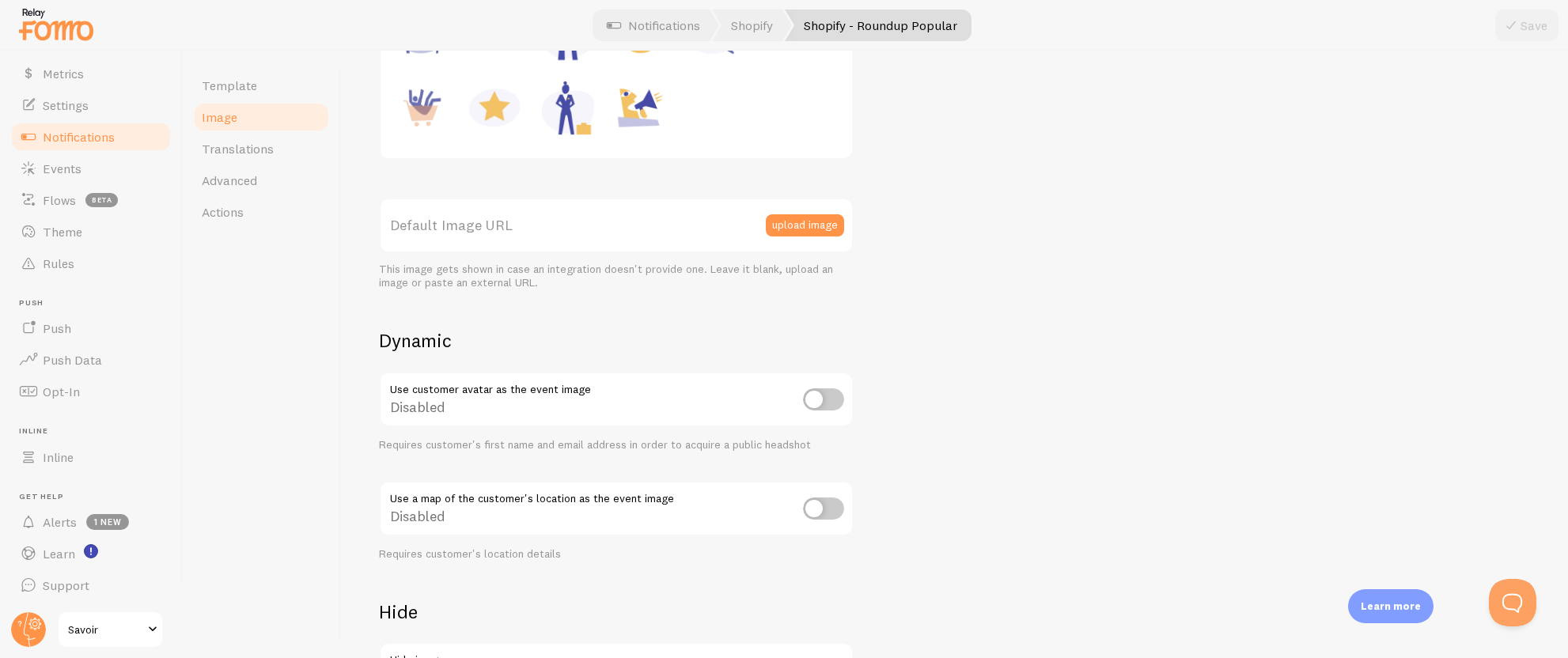
scroll to position [326, 0]
click at [82, 172] on link "Events" at bounding box center [91, 168] width 162 height 32
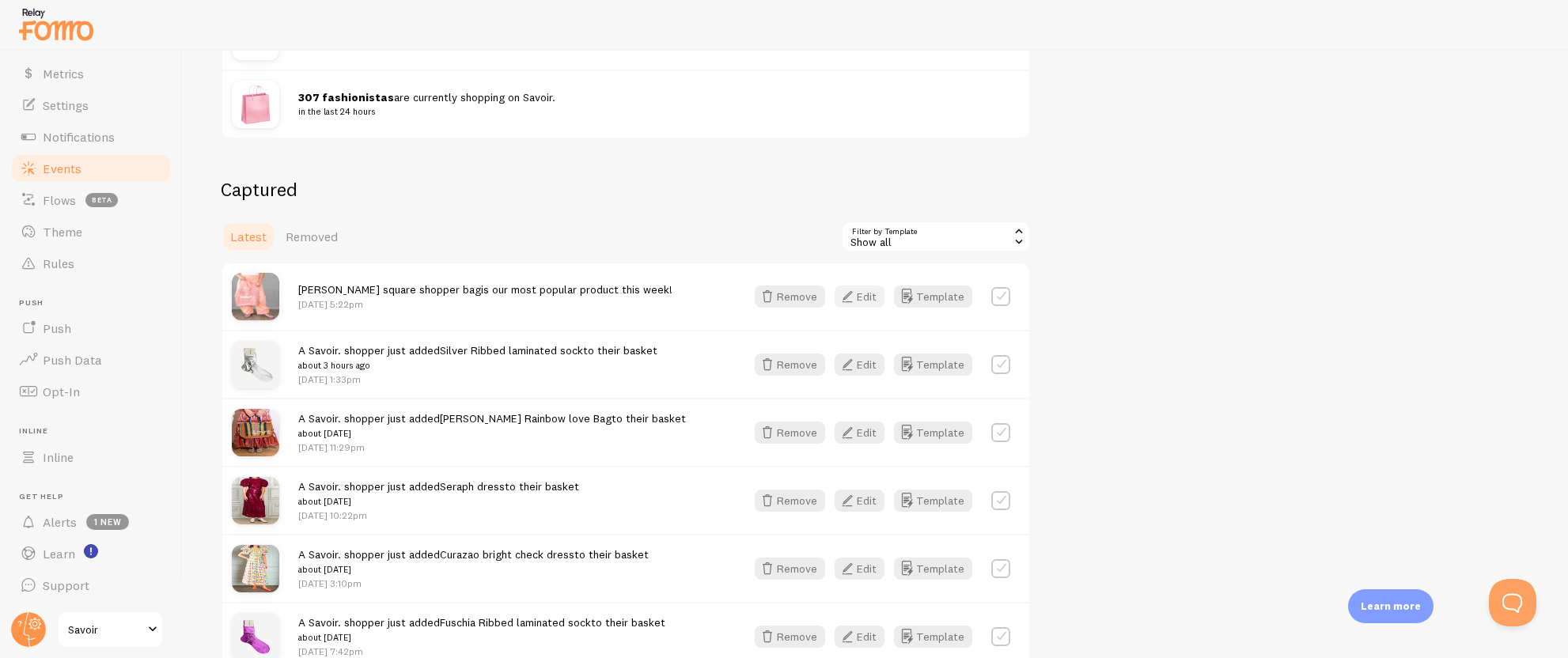
scroll to position [282, 0]
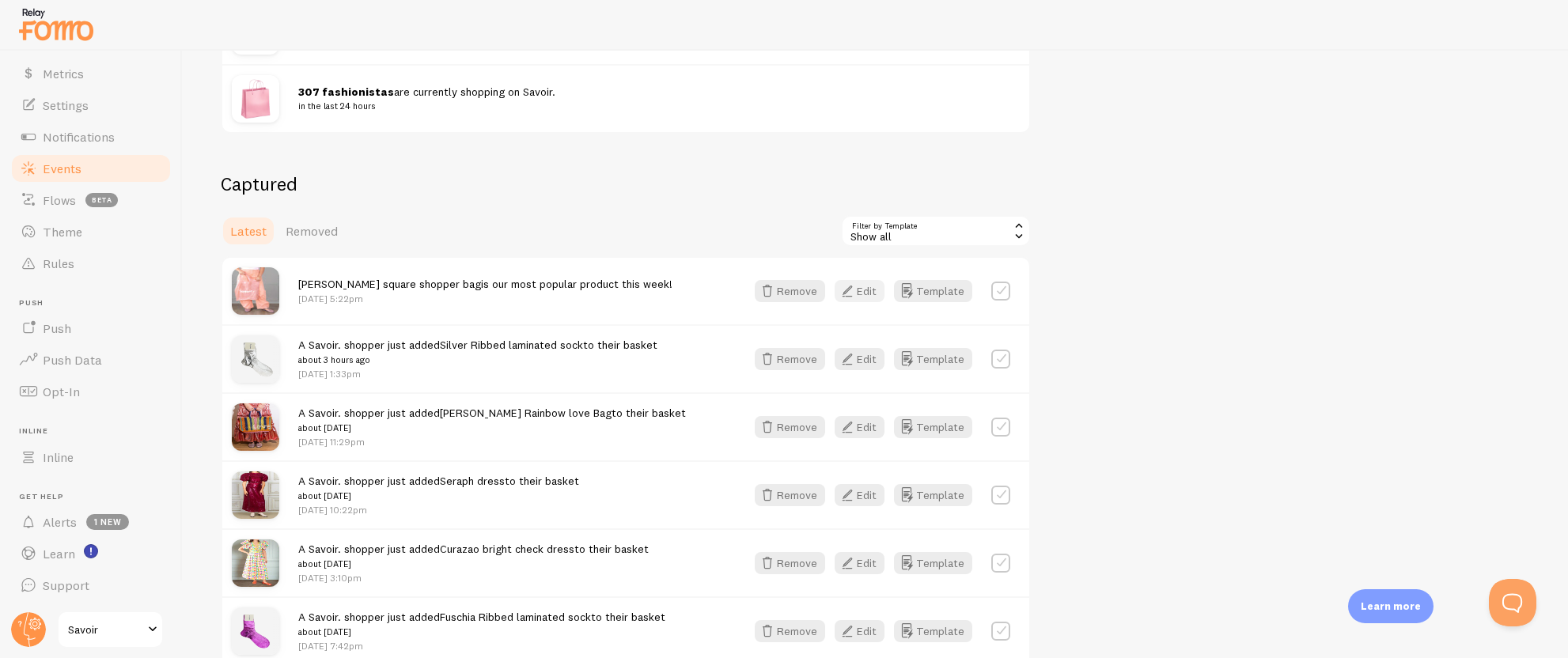
click at [869, 296] on button "Edit" at bounding box center [859, 291] width 50 height 22
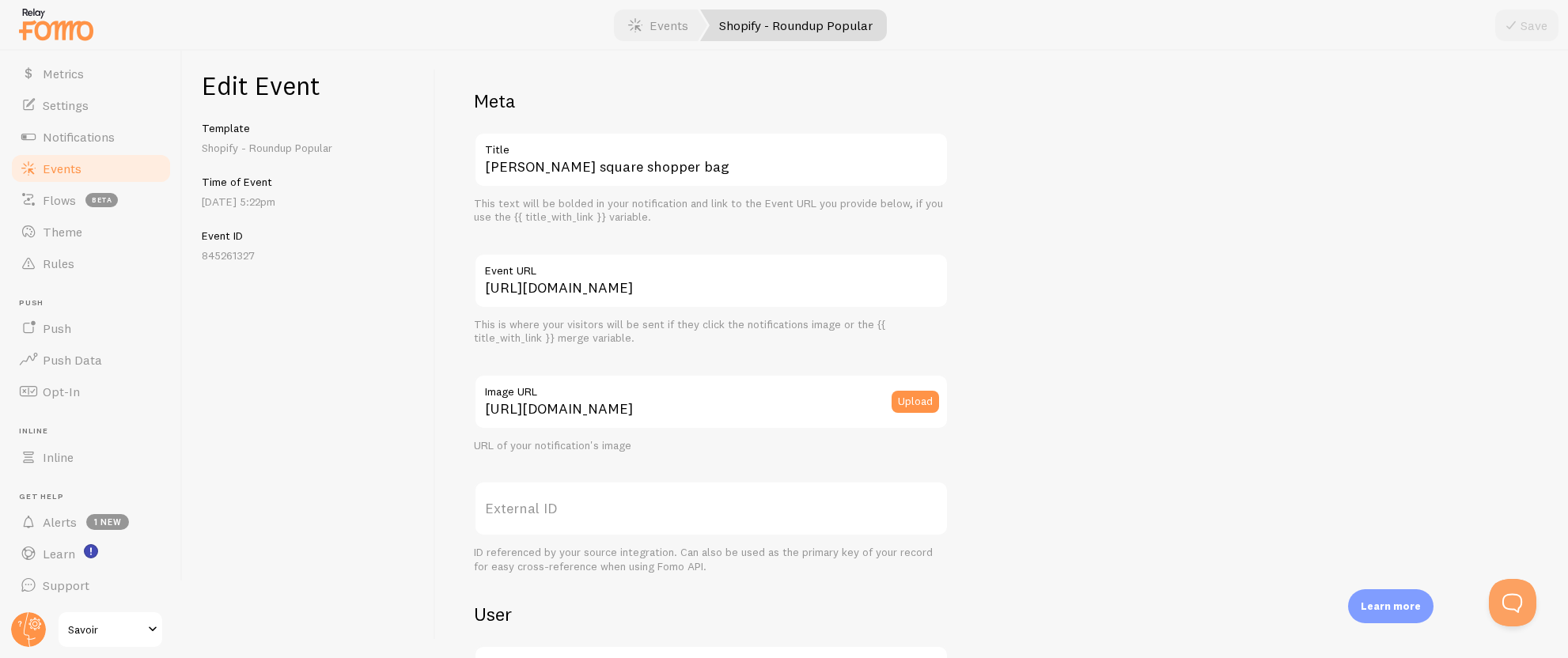
click at [101, 169] on link "Events" at bounding box center [91, 168] width 162 height 32
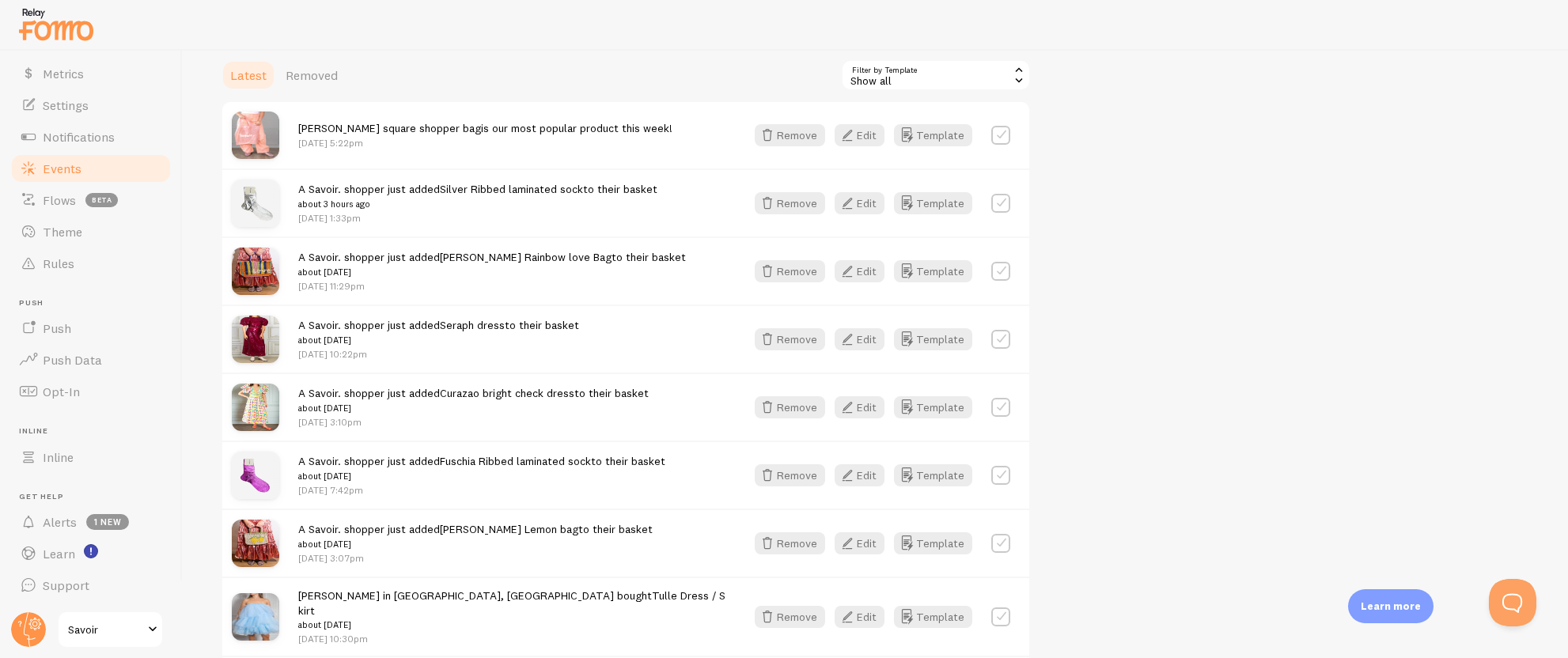
scroll to position [441, 0]
click at [1001, 136] on label at bounding box center [1000, 133] width 19 height 19
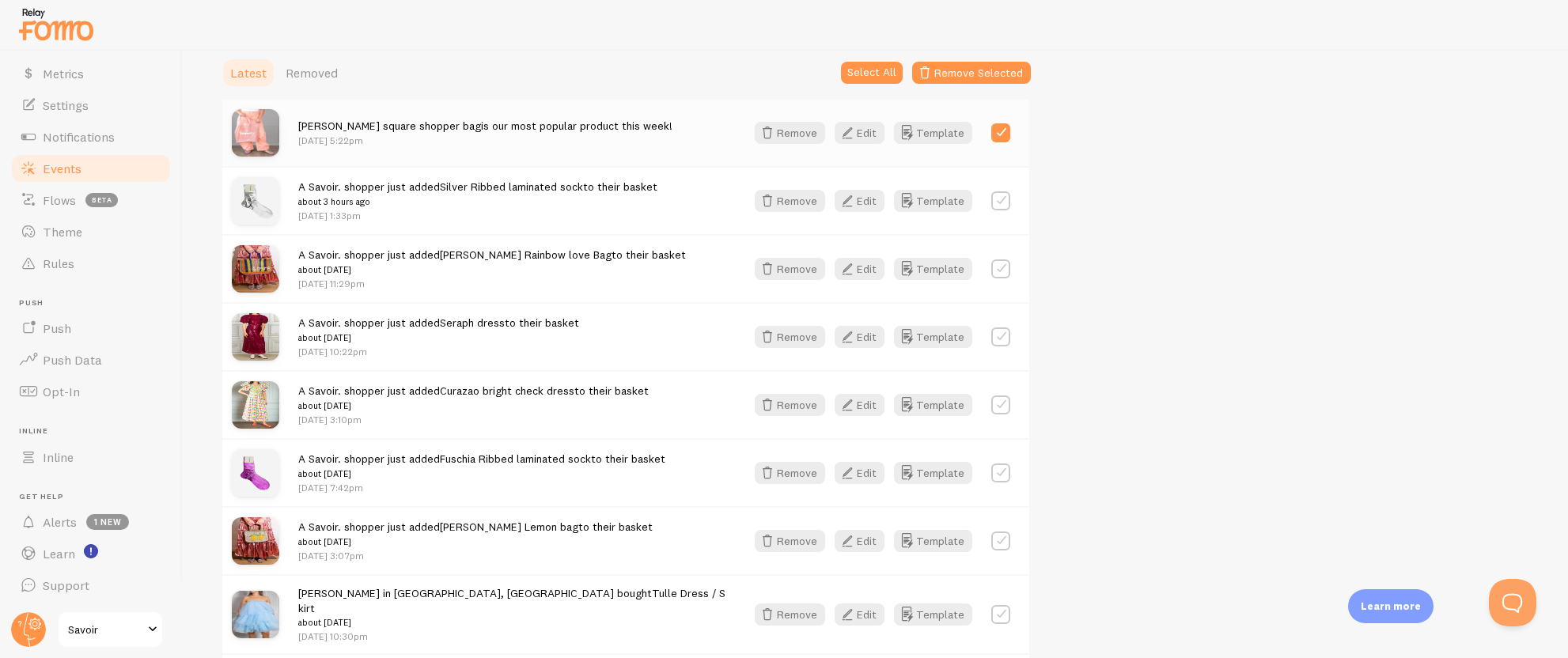
click at [1004, 136] on label at bounding box center [1000, 133] width 19 height 19
checkbox input "false"
click at [353, 129] on link "[PERSON_NAME] square shopper bag" at bounding box center [389, 126] width 182 height 14
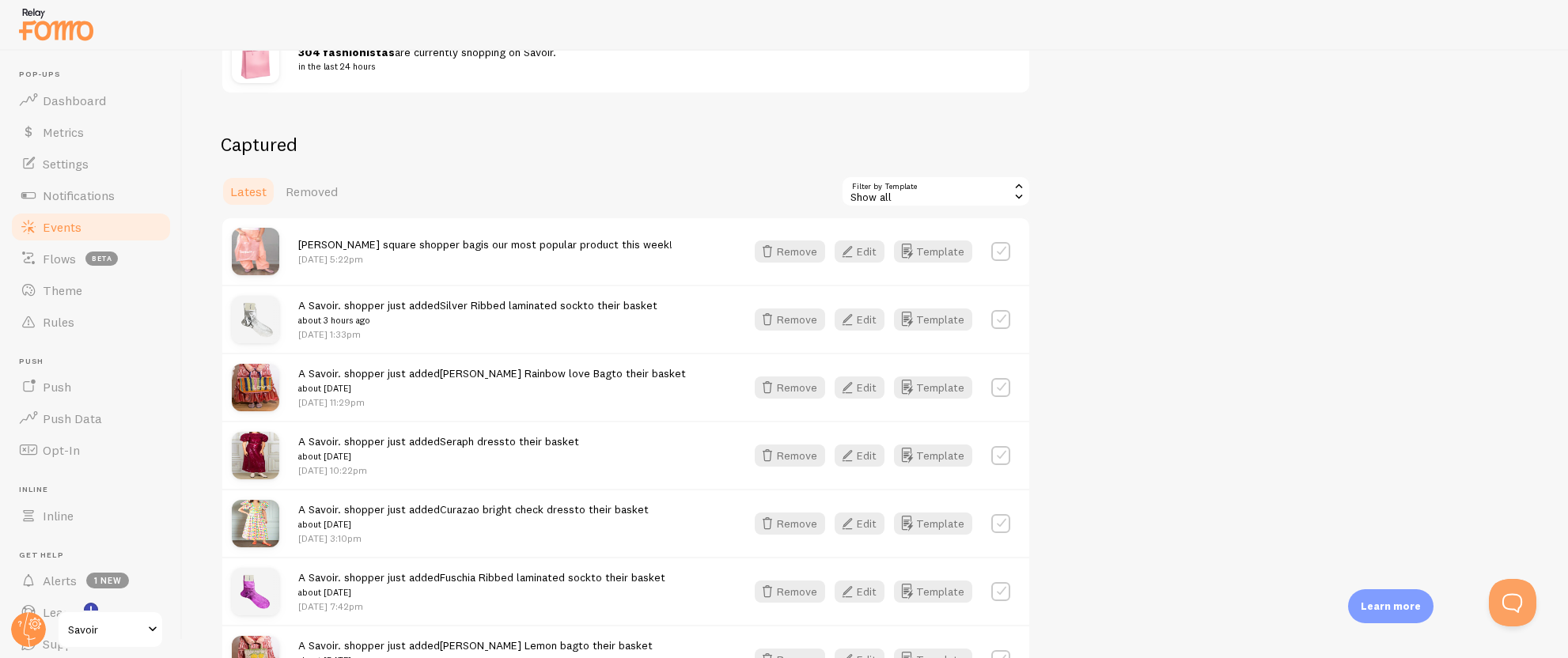
scroll to position [311, 0]
